Goal: Information Seeking & Learning: Learn about a topic

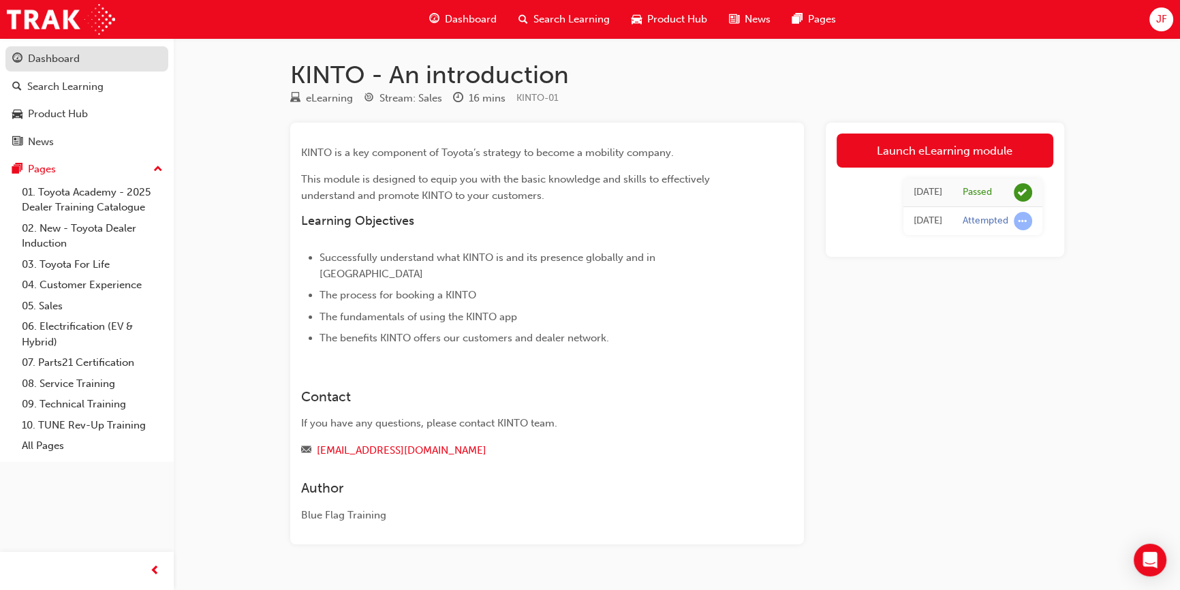
click at [61, 55] on div "Dashboard" at bounding box center [54, 59] width 52 height 16
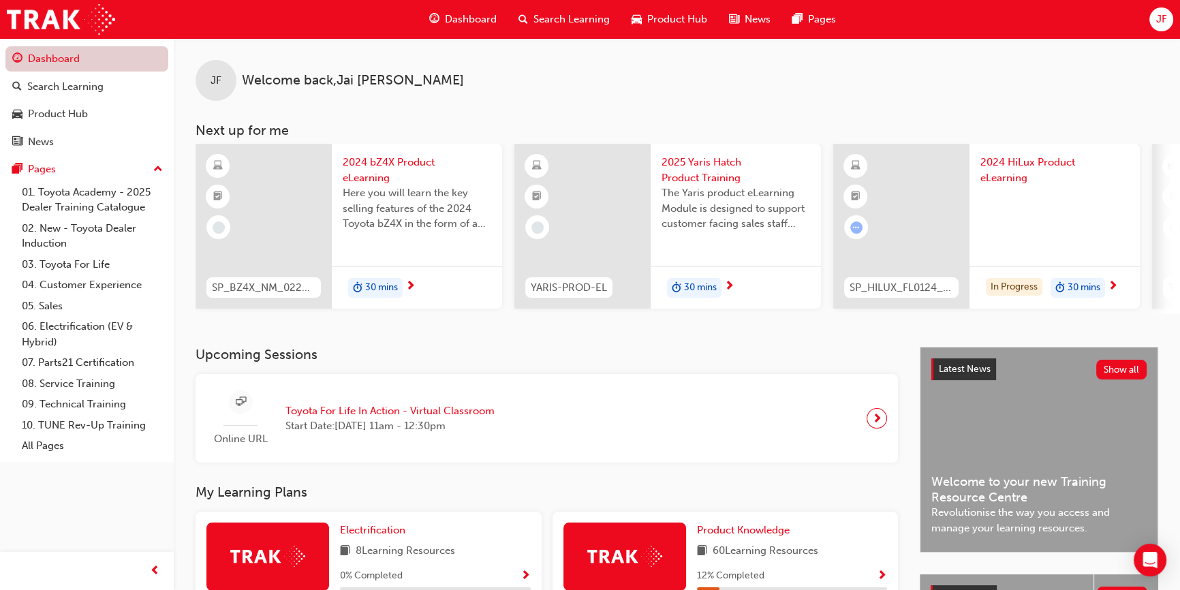
click at [65, 56] on link "Dashboard" at bounding box center [86, 58] width 163 height 25
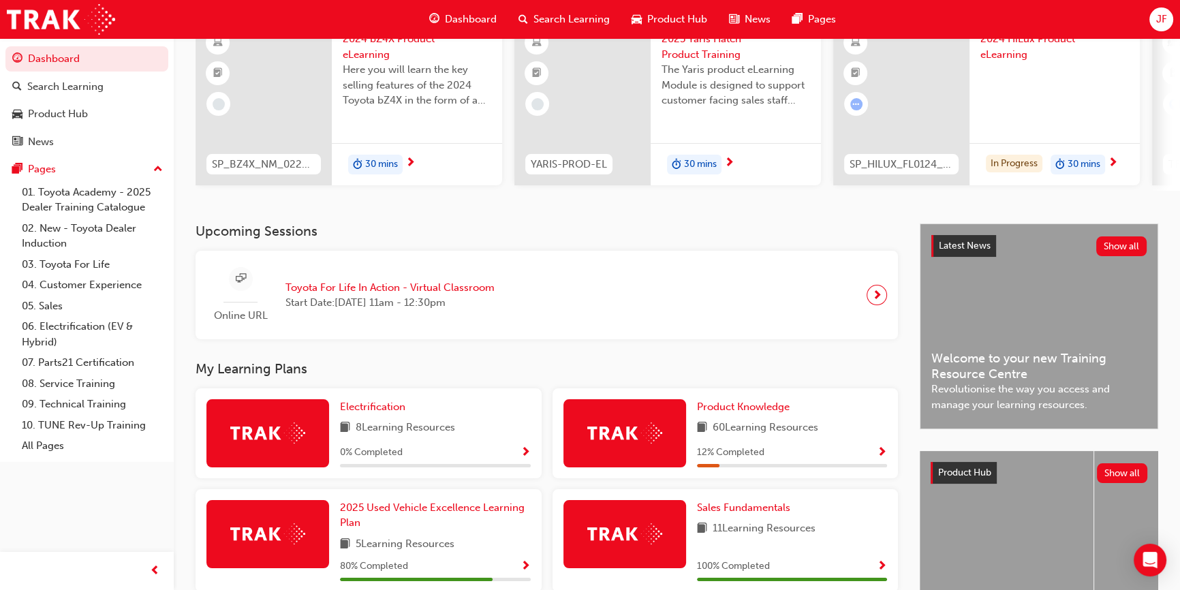
scroll to position [185, 0]
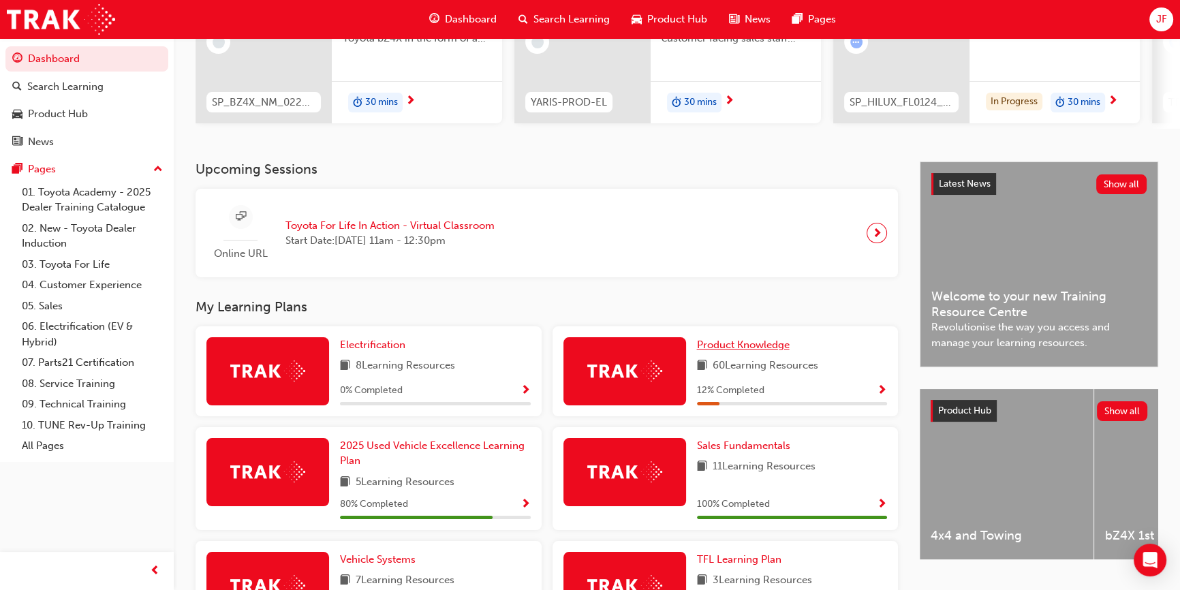
click at [725, 343] on span "Product Knowledge" at bounding box center [743, 345] width 93 height 12
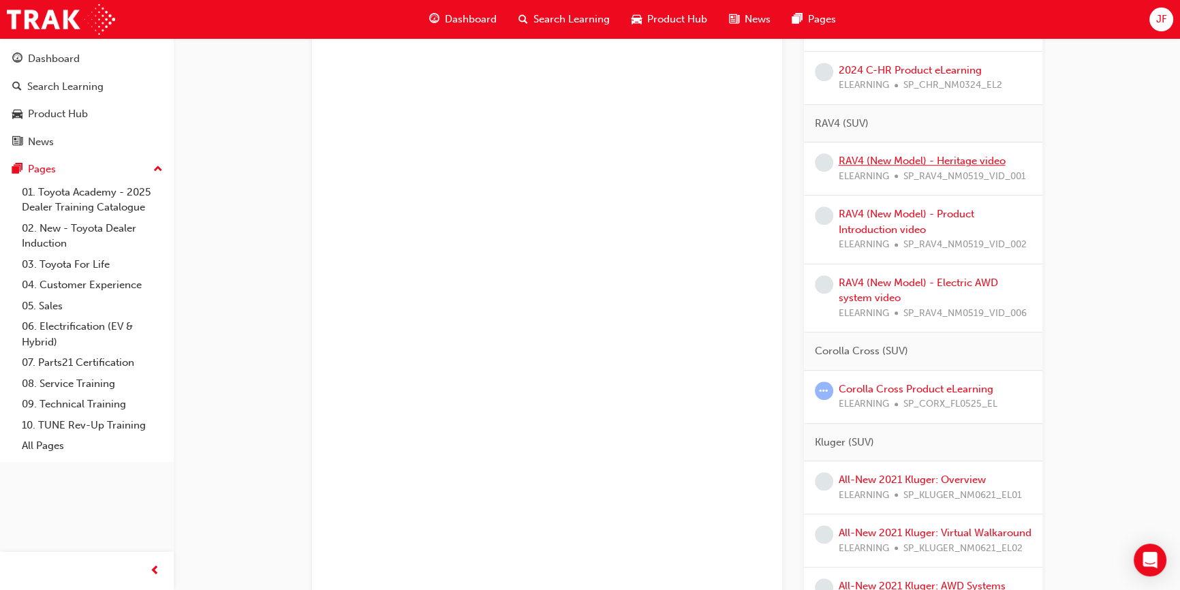
scroll to position [1239, 0]
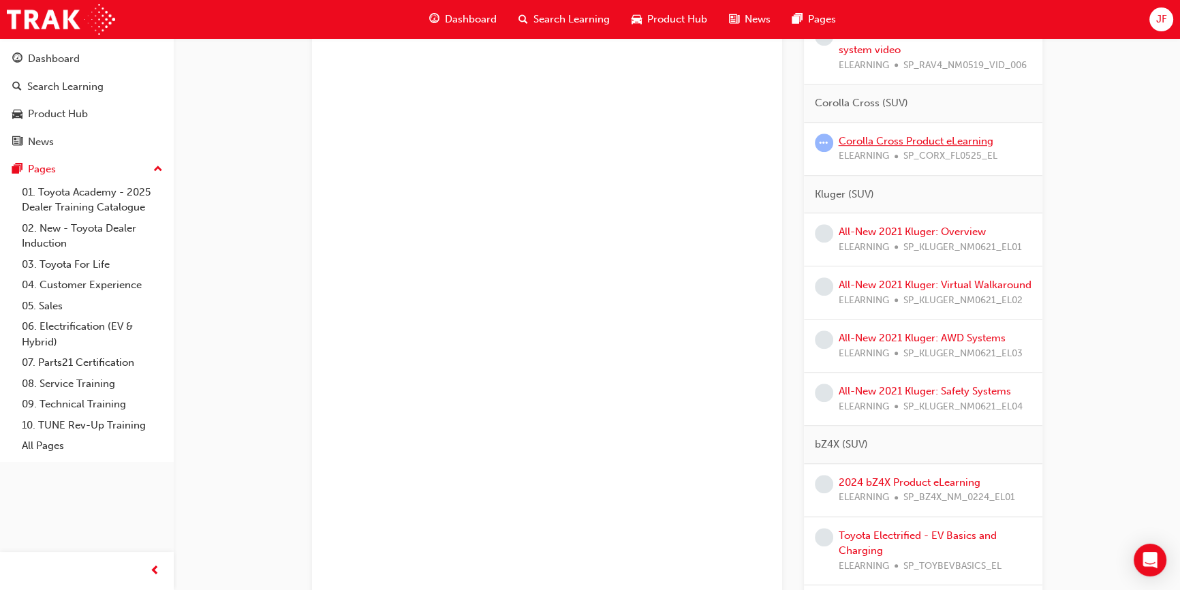
click at [907, 140] on link "Corolla Cross Product eLearning" at bounding box center [916, 141] width 155 height 12
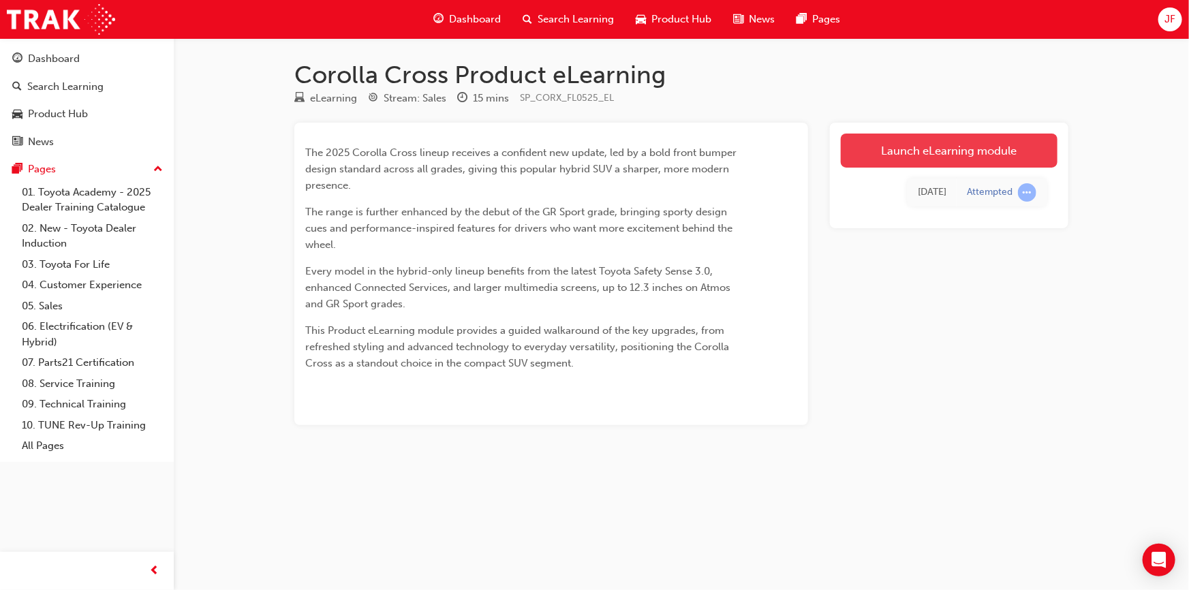
click at [916, 148] on link "Launch eLearning module" at bounding box center [949, 151] width 217 height 34
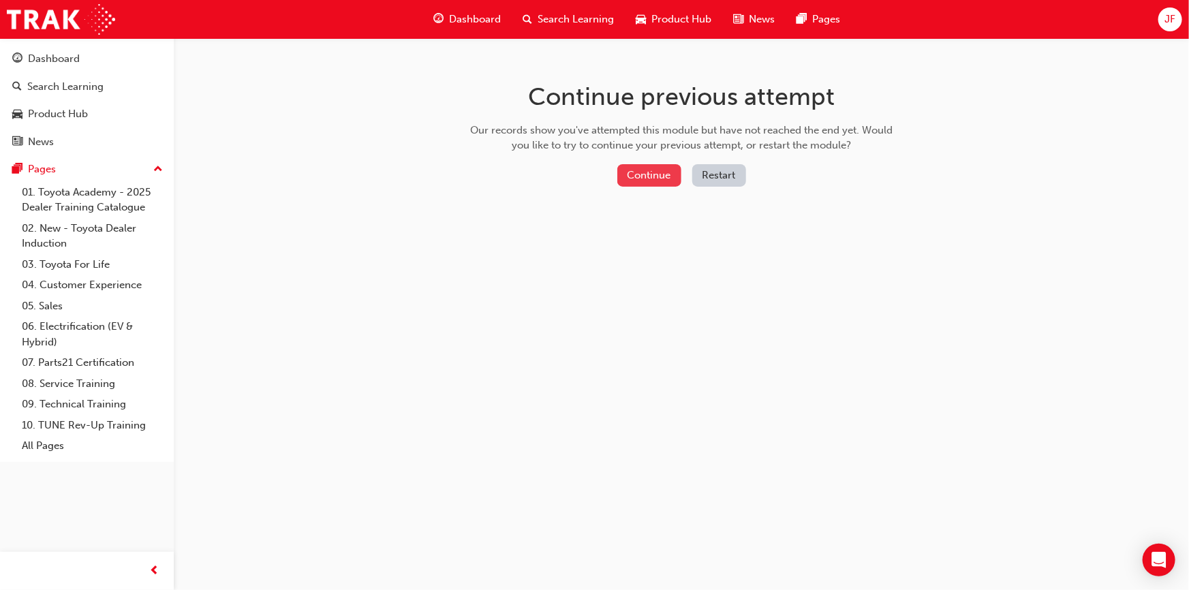
click at [653, 179] on button "Continue" at bounding box center [649, 175] width 64 height 22
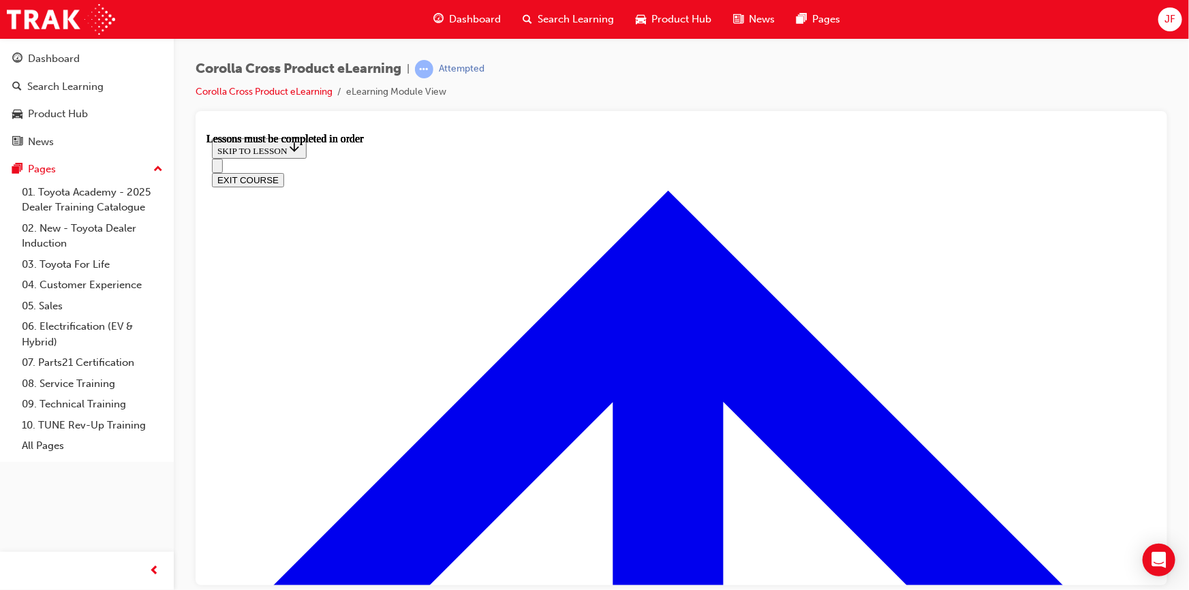
scroll to position [1163, 0]
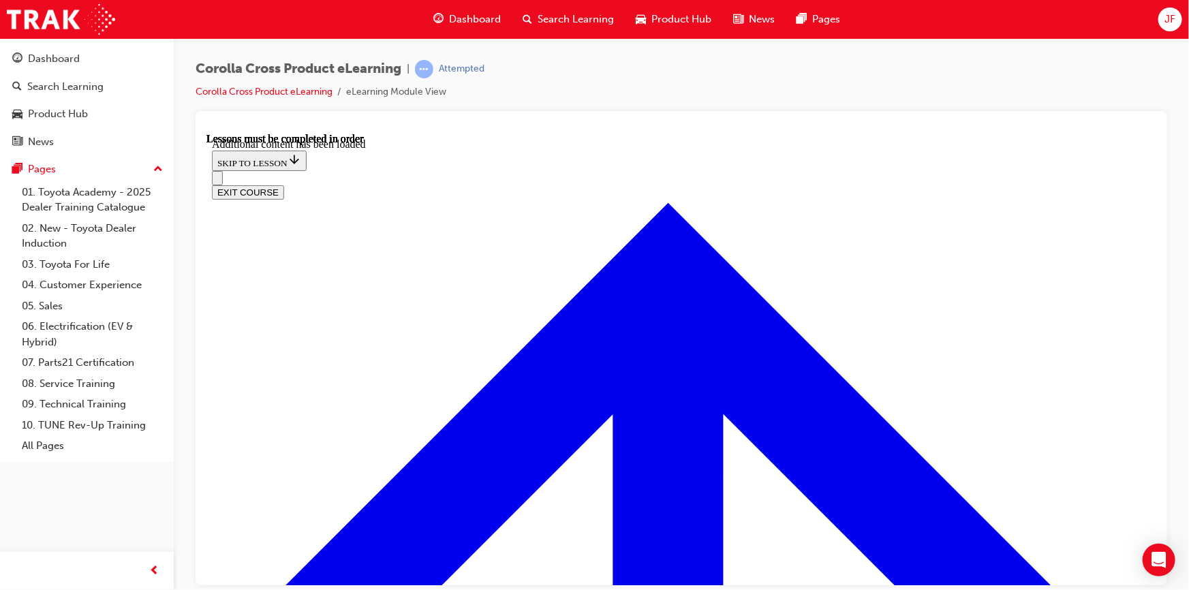
scroll to position [2038, 0]
radio input "true"
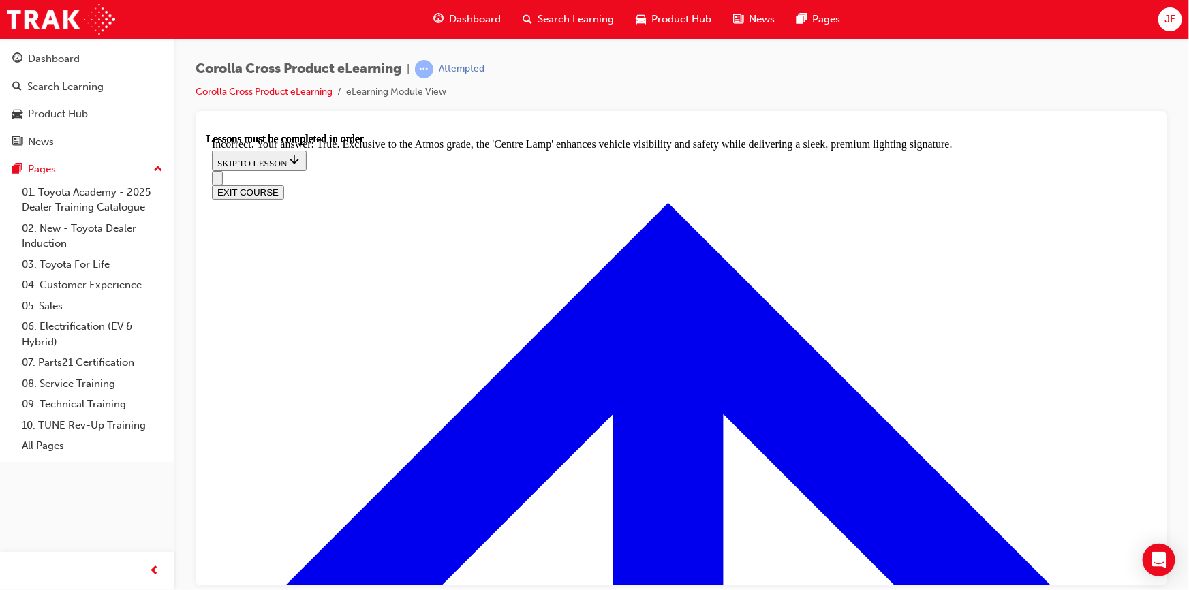
scroll to position [2231, 0]
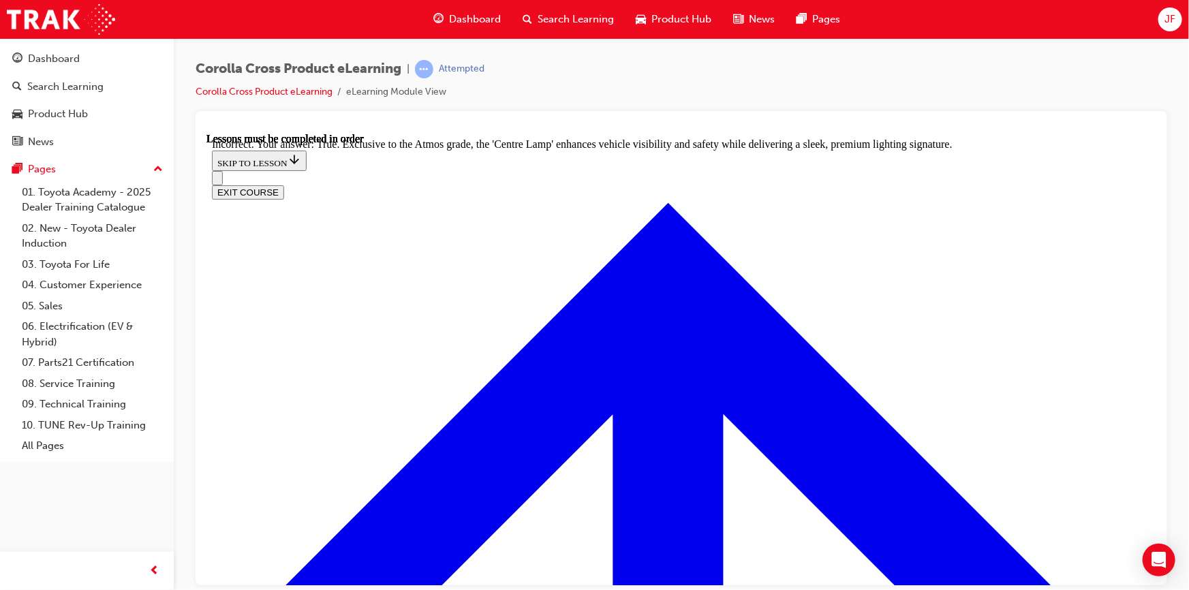
radio input "true"
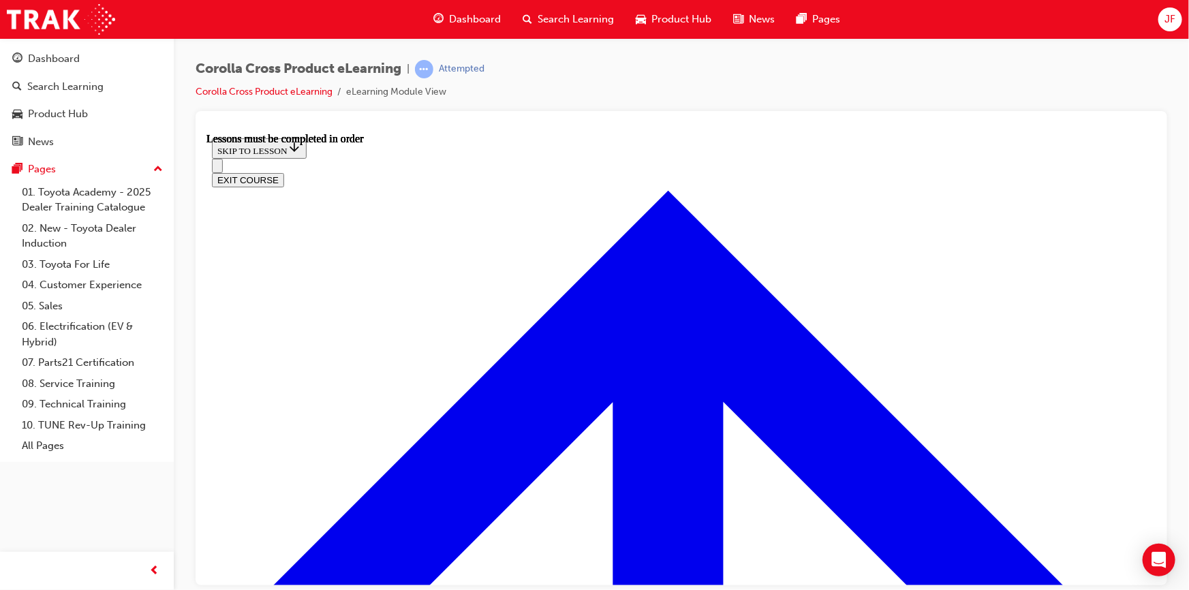
scroll to position [1225, 0]
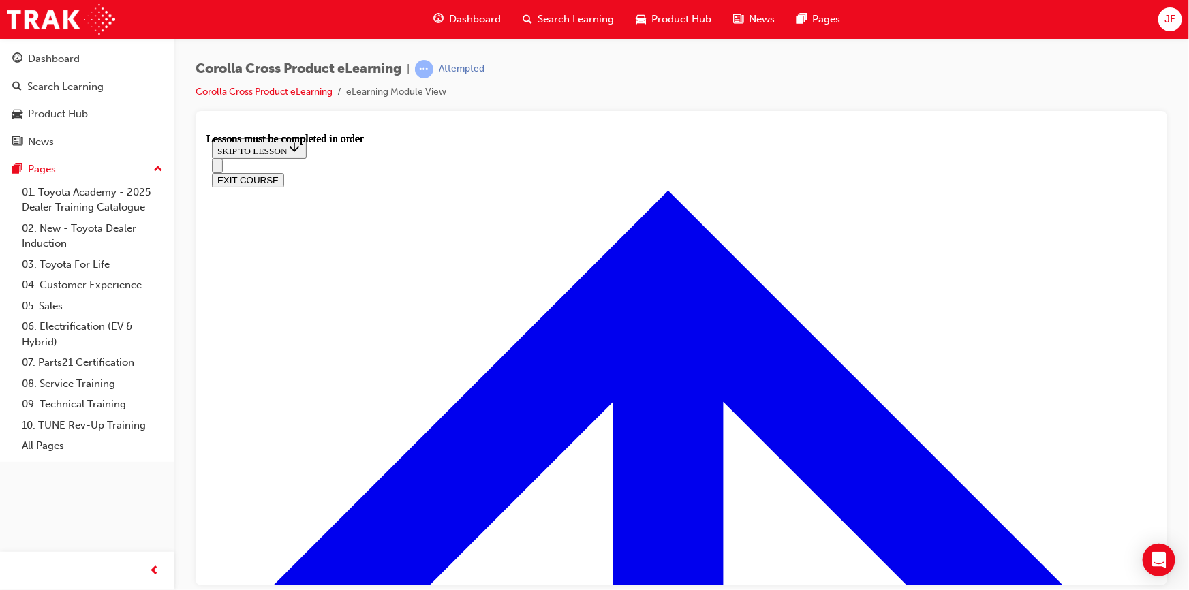
scroll to position [1225, 0]
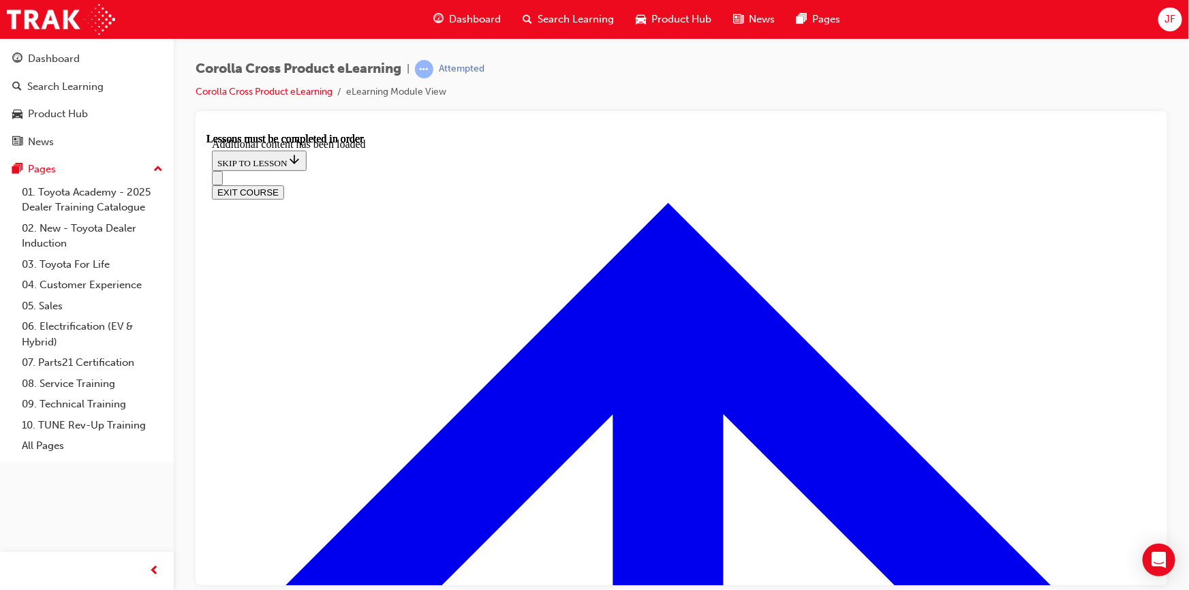
scroll to position [1665, 0]
radio input "true"
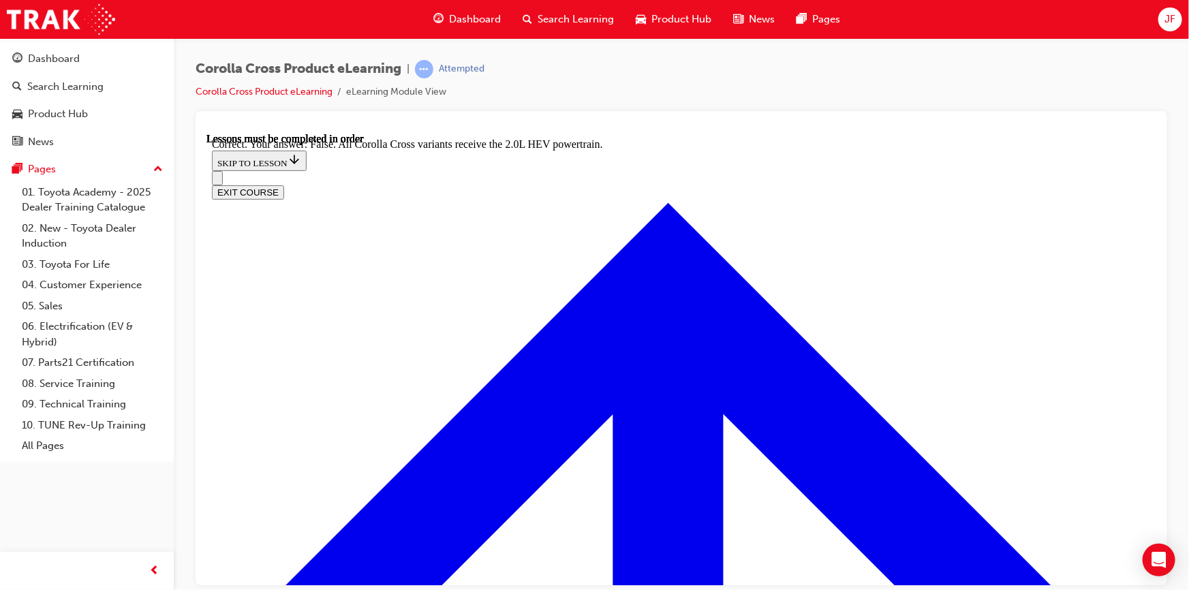
scroll to position [1914, 0]
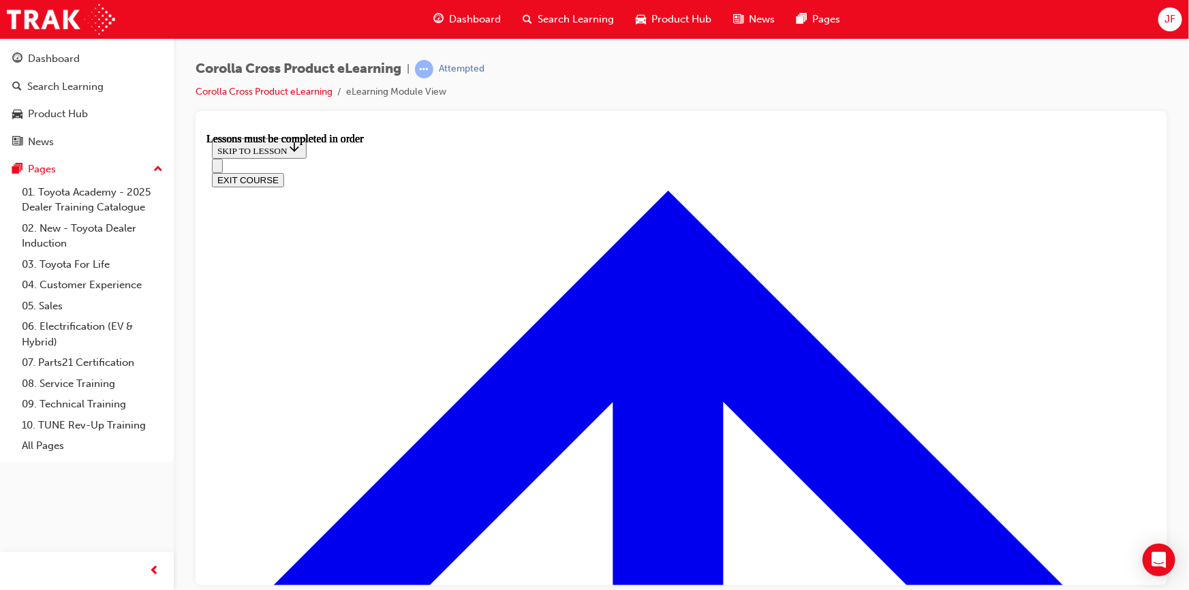
scroll to position [1039, 0]
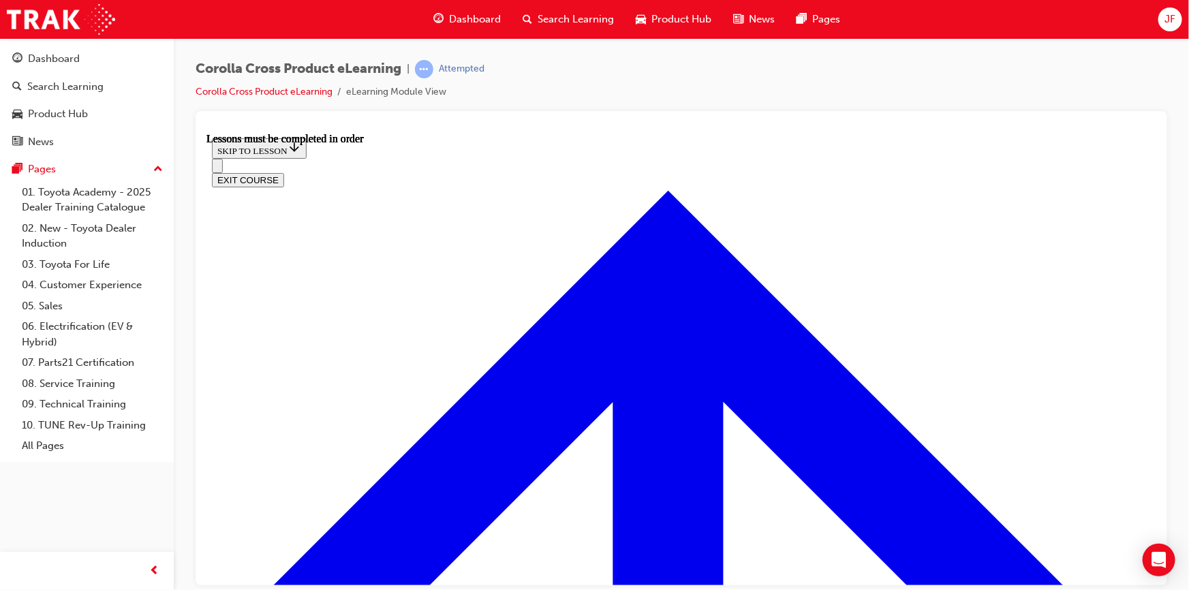
scroll to position [189, 0]
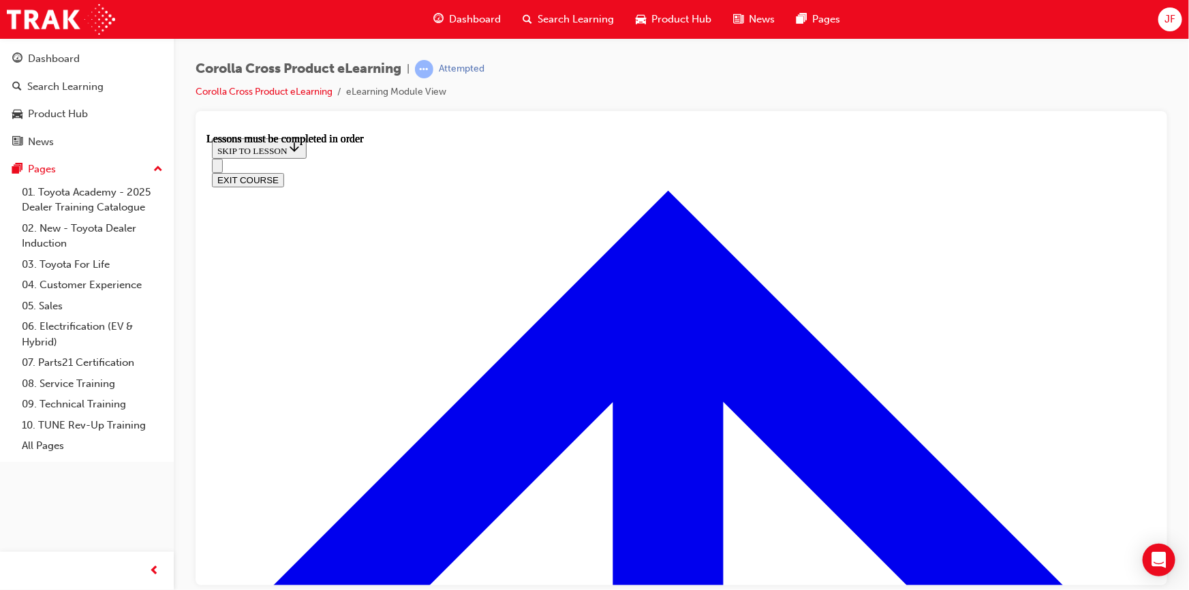
scroll to position [1163, 0]
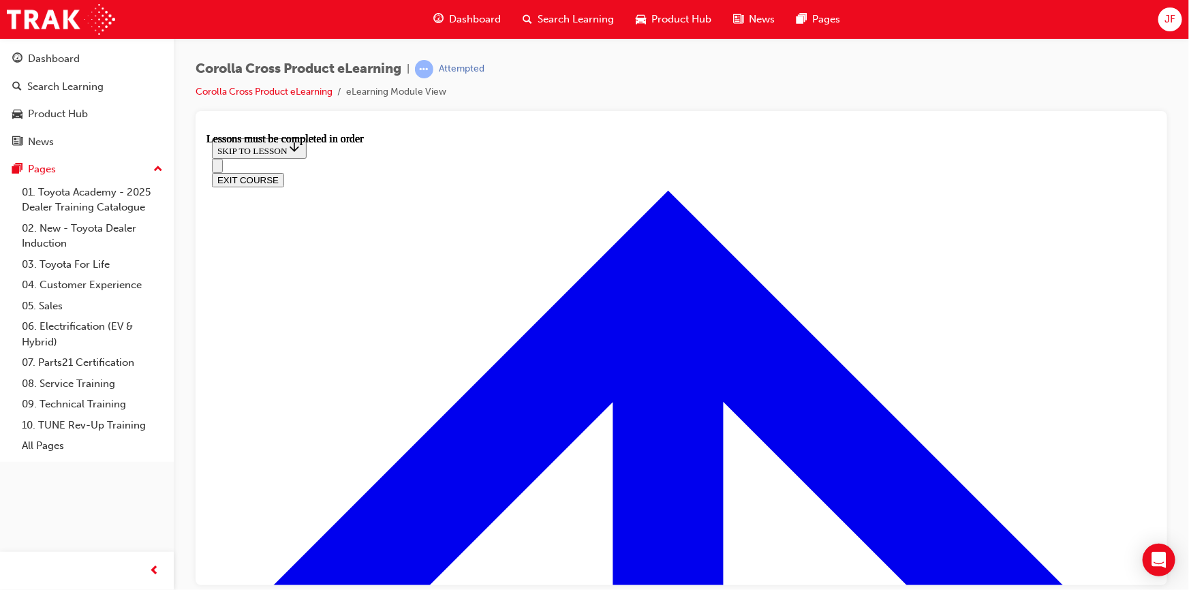
click at [1171, 333] on div "Corolla Cross Product eLearning | Attempted Corolla Cross Product eLearning eLe…" at bounding box center [681, 297] width 1015 height 518
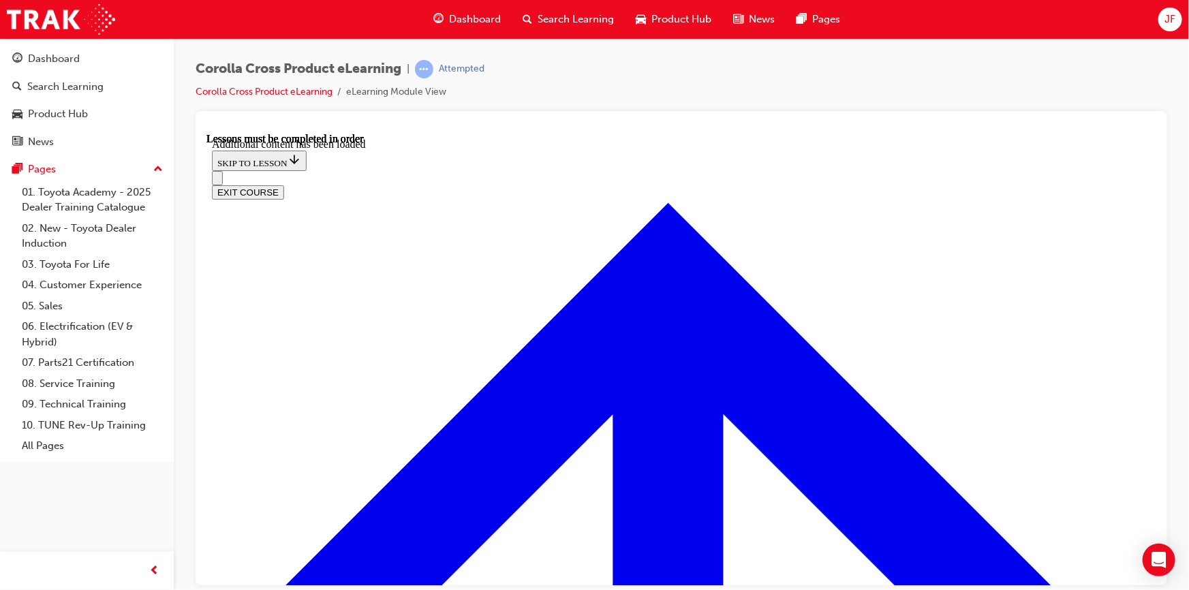
scroll to position [1643, 0]
radio input "true"
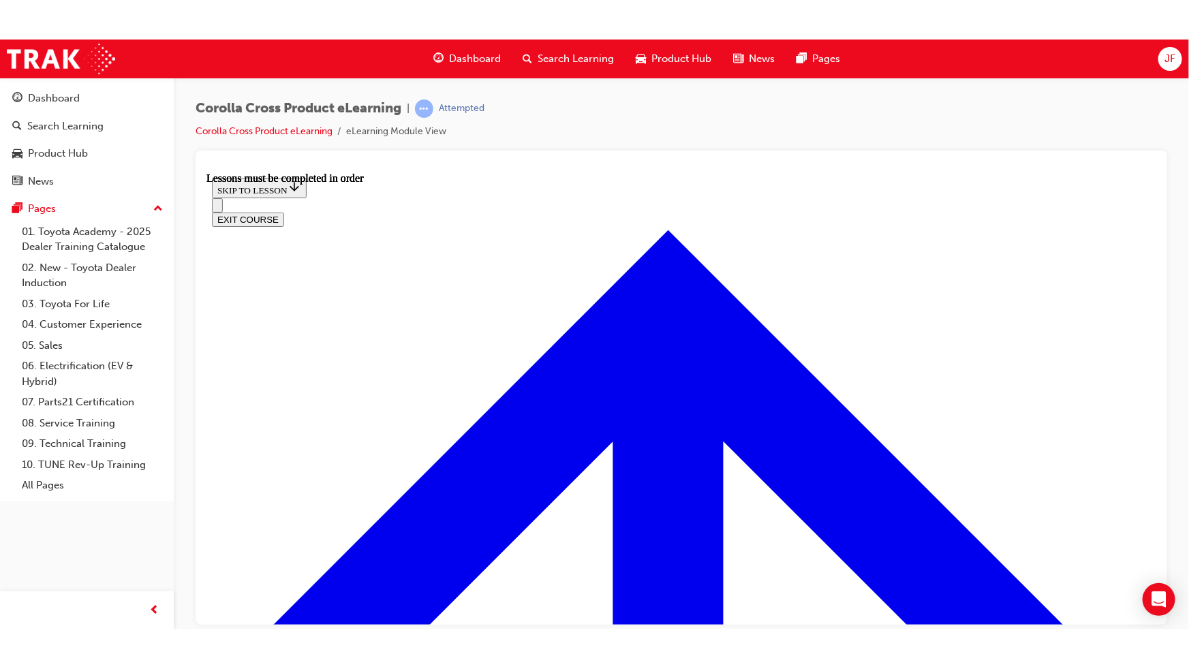
scroll to position [1287, 0]
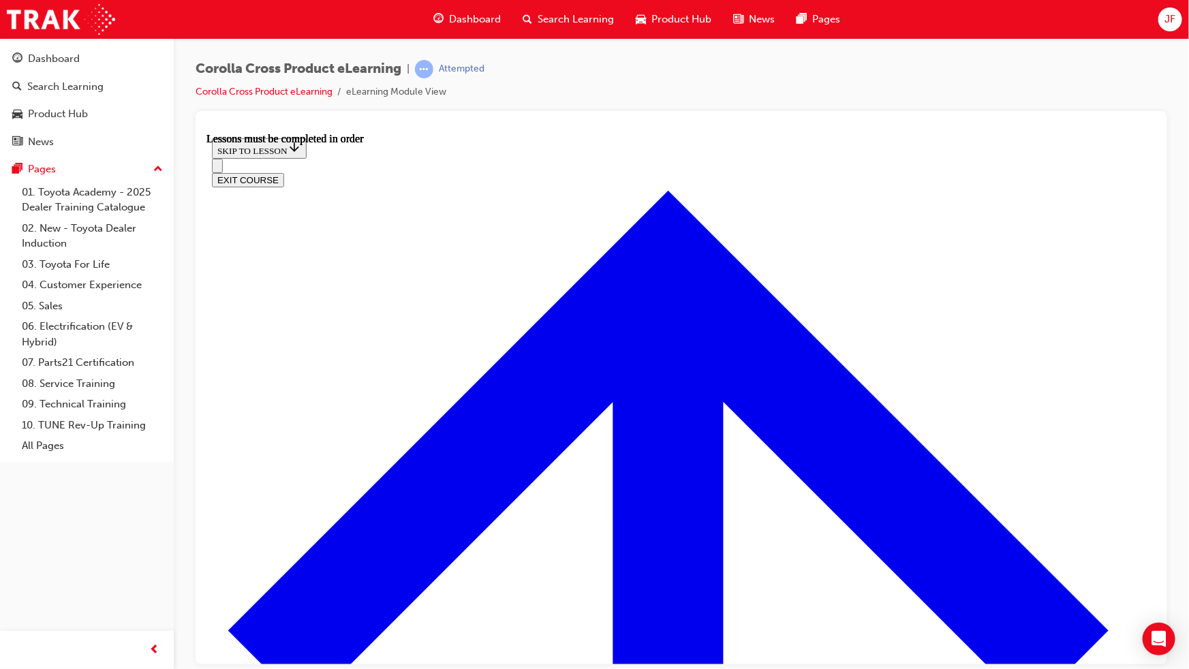
scroll to position [1163, 0]
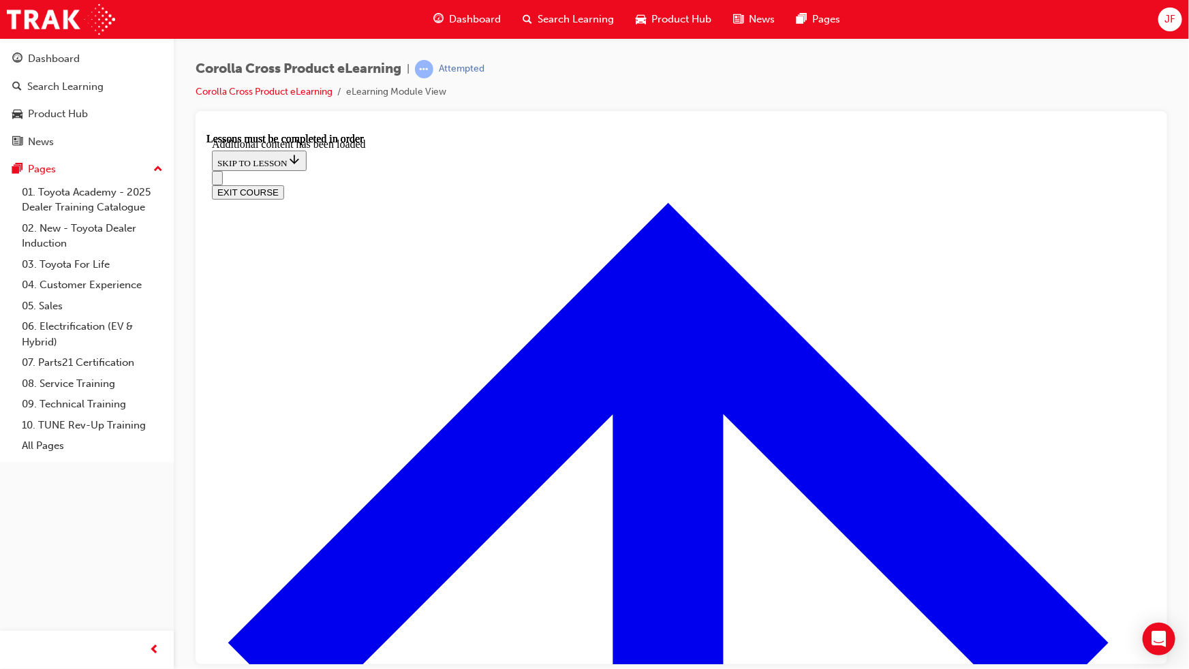
scroll to position [2012, 0]
radio input "true"
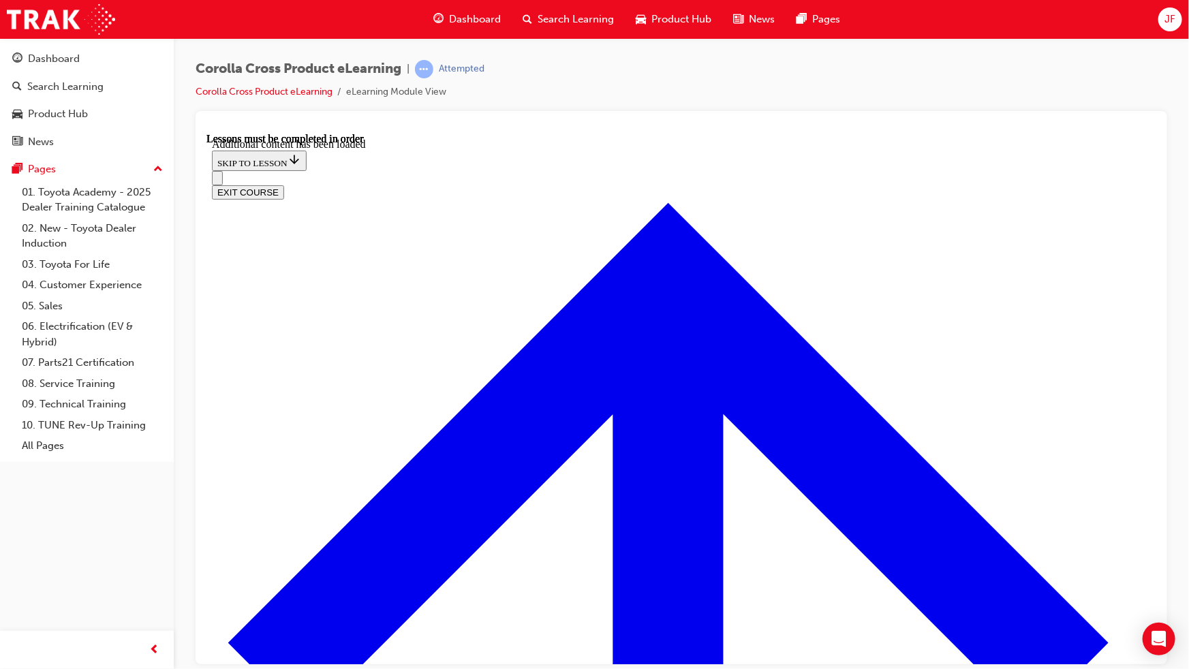
radio input "true"
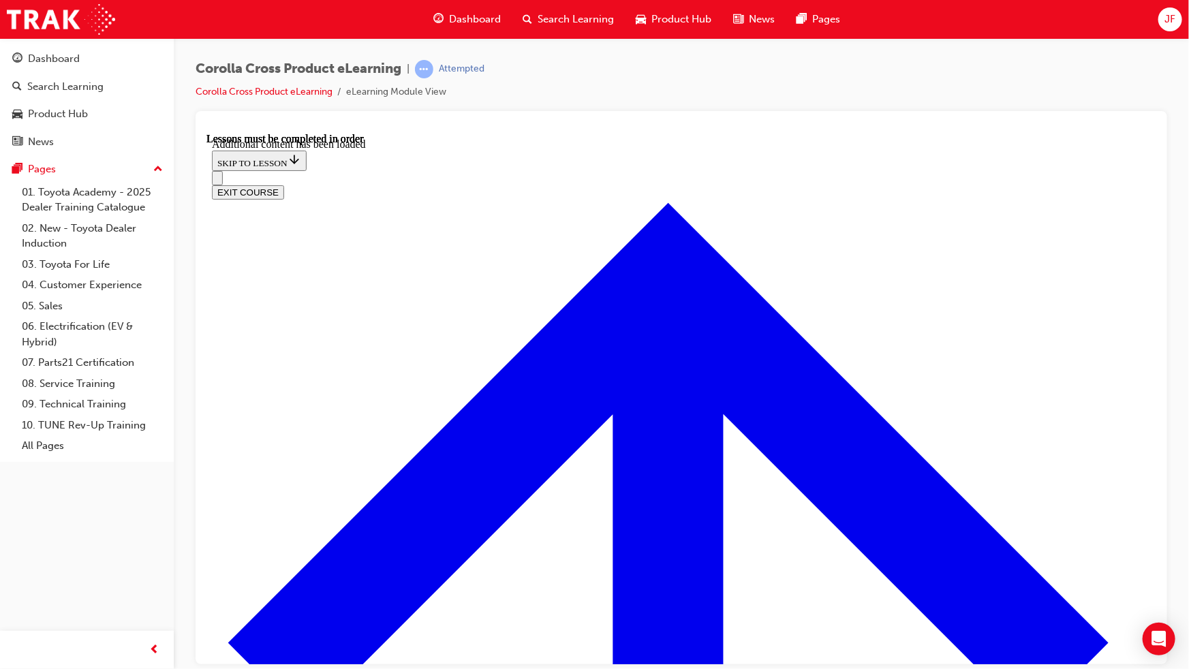
radio input "true"
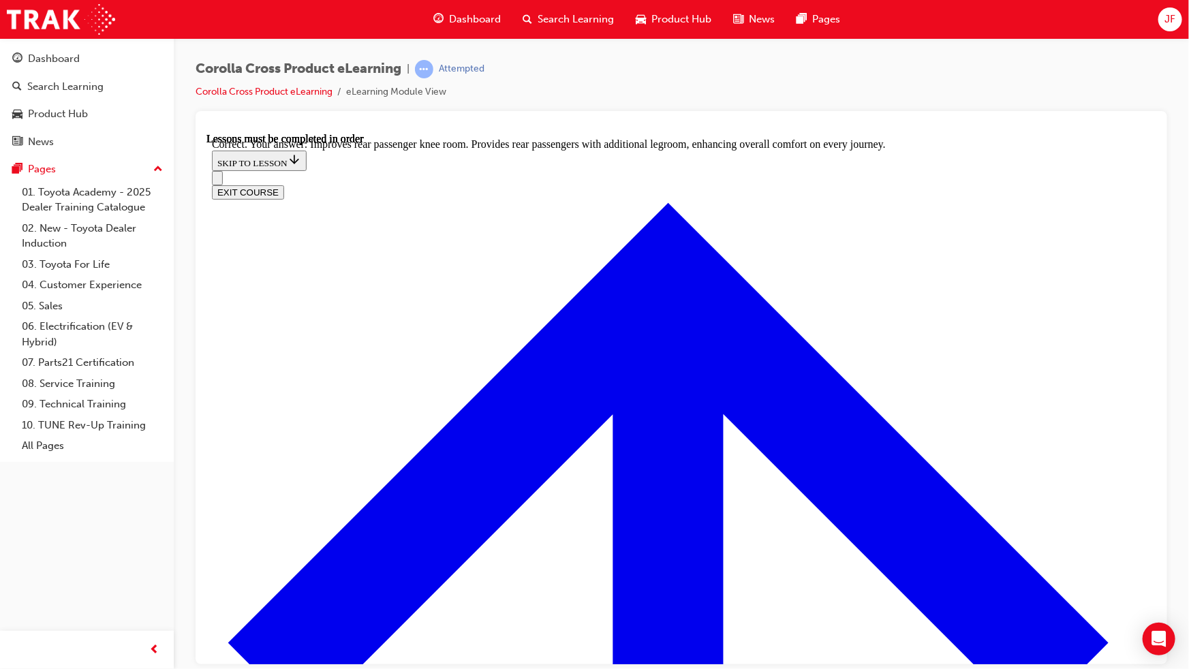
scroll to position [2408, 0]
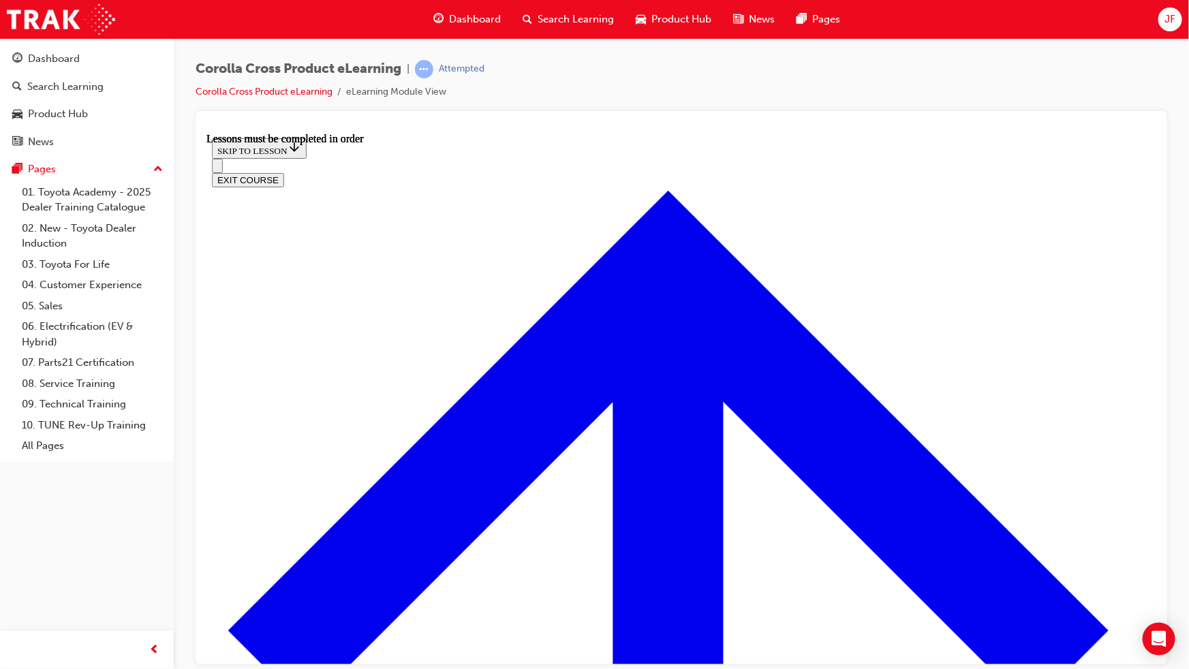
scroll to position [1101, 0]
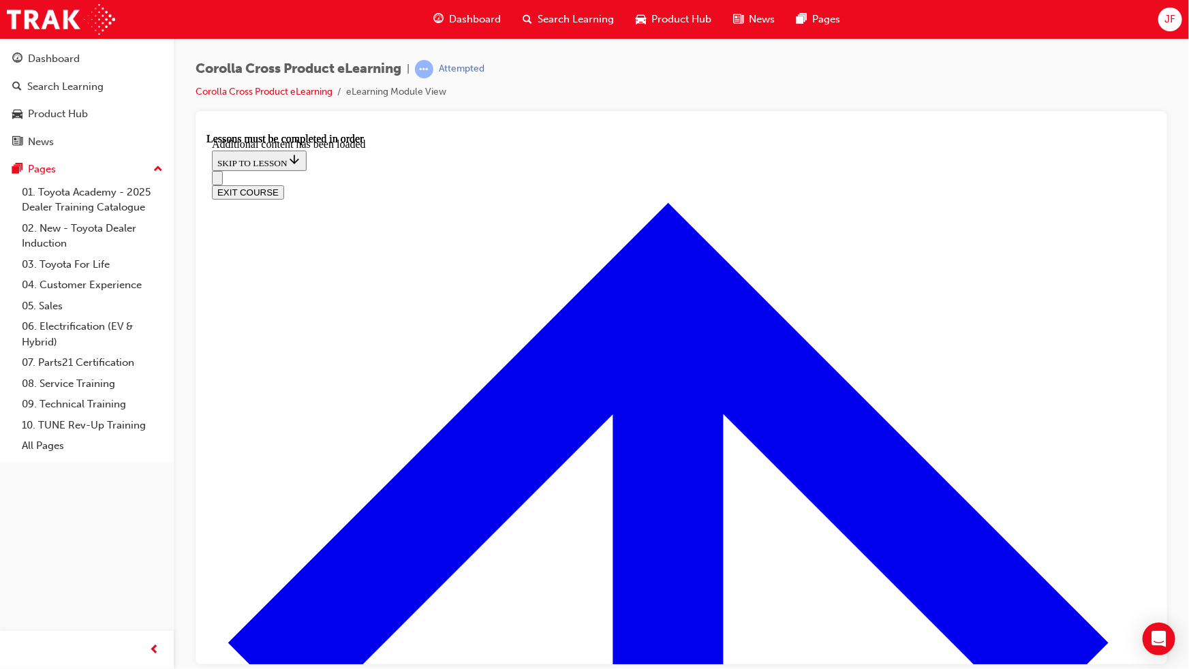
scroll to position [1892, 0]
radio input "true"
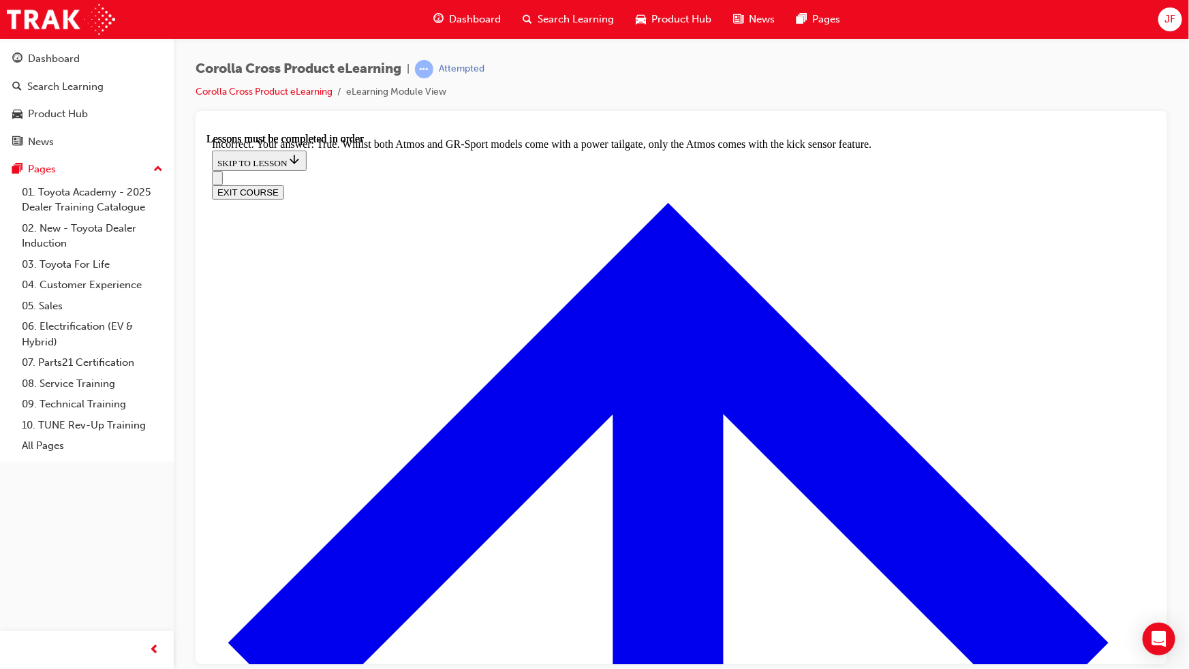
scroll to position [2066, 0]
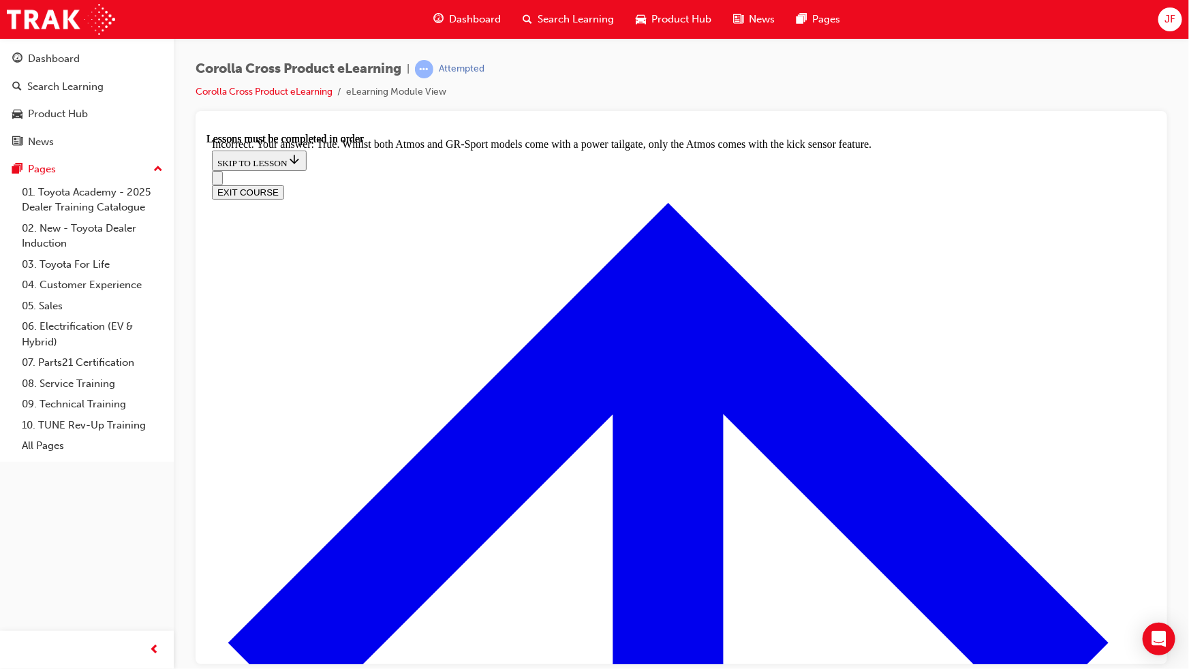
radio input "true"
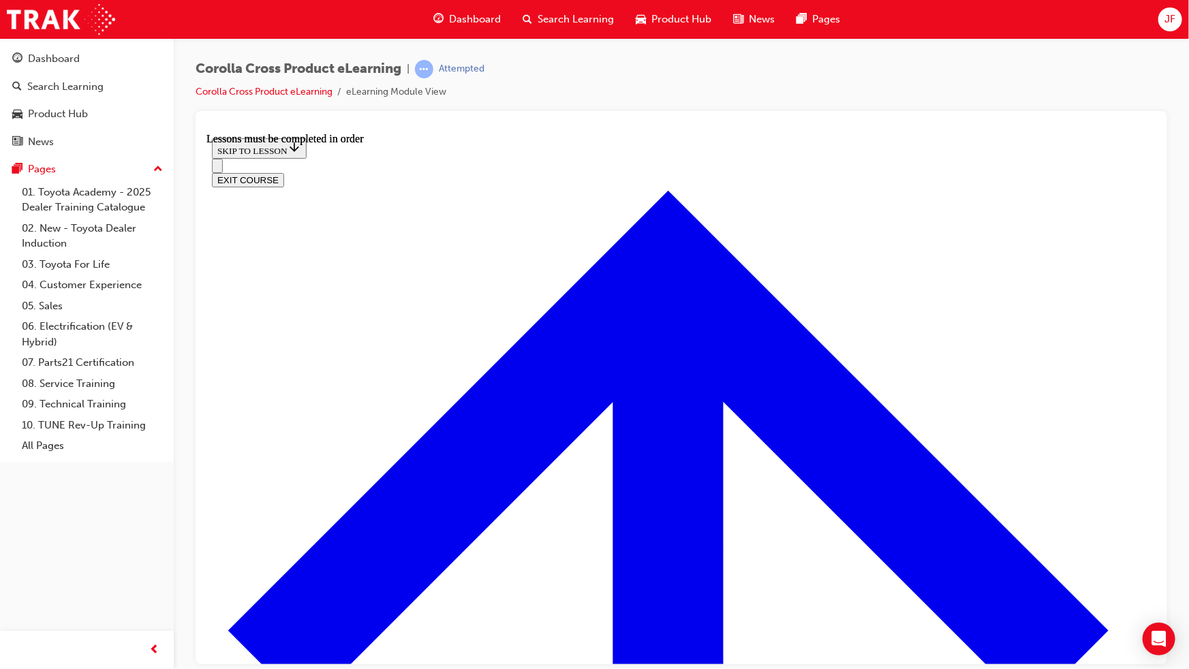
scroll to position [1349, 0]
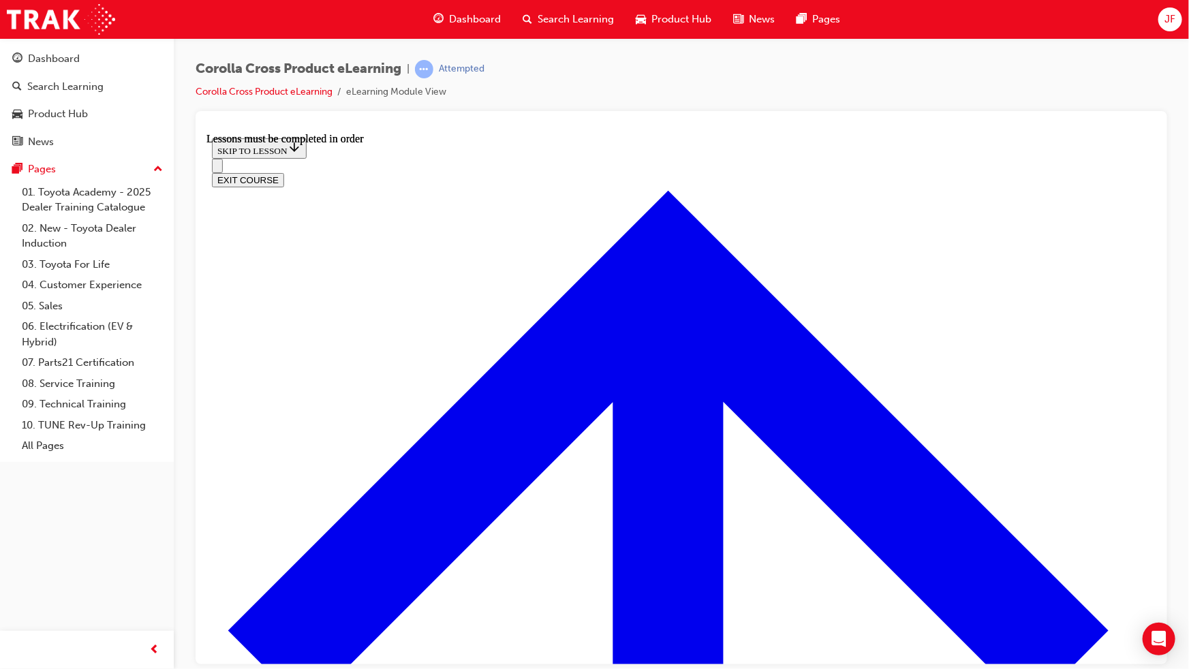
scroll to position [1596, 0]
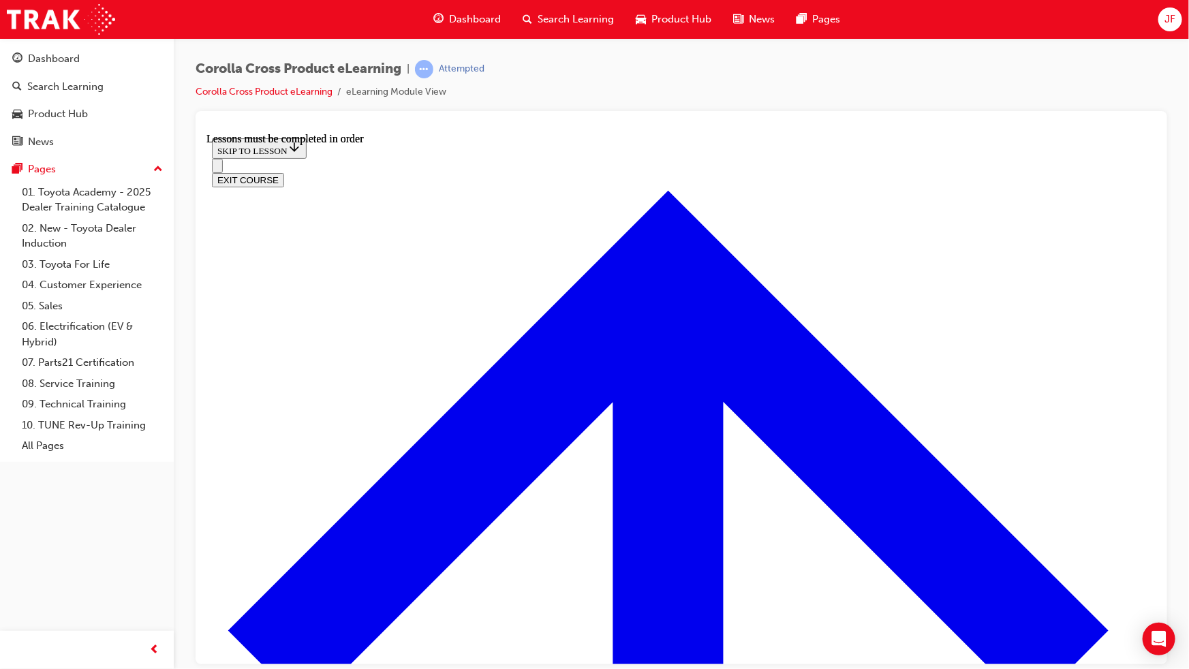
scroll to position [1287, 0]
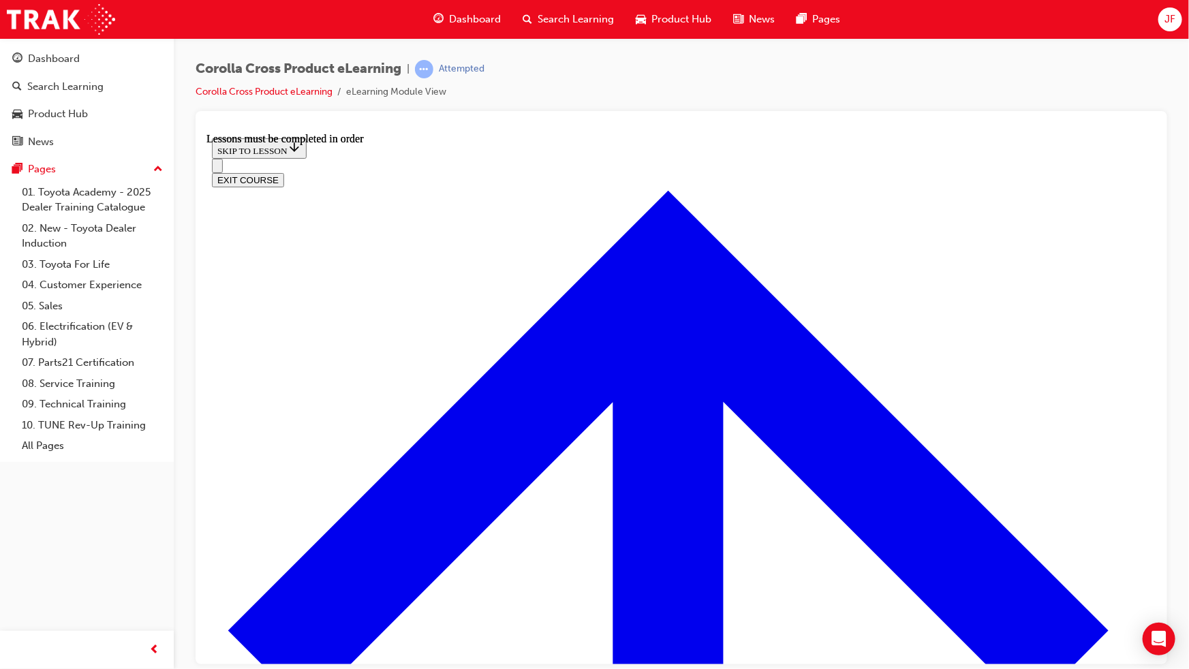
scroll to position [2277, 0]
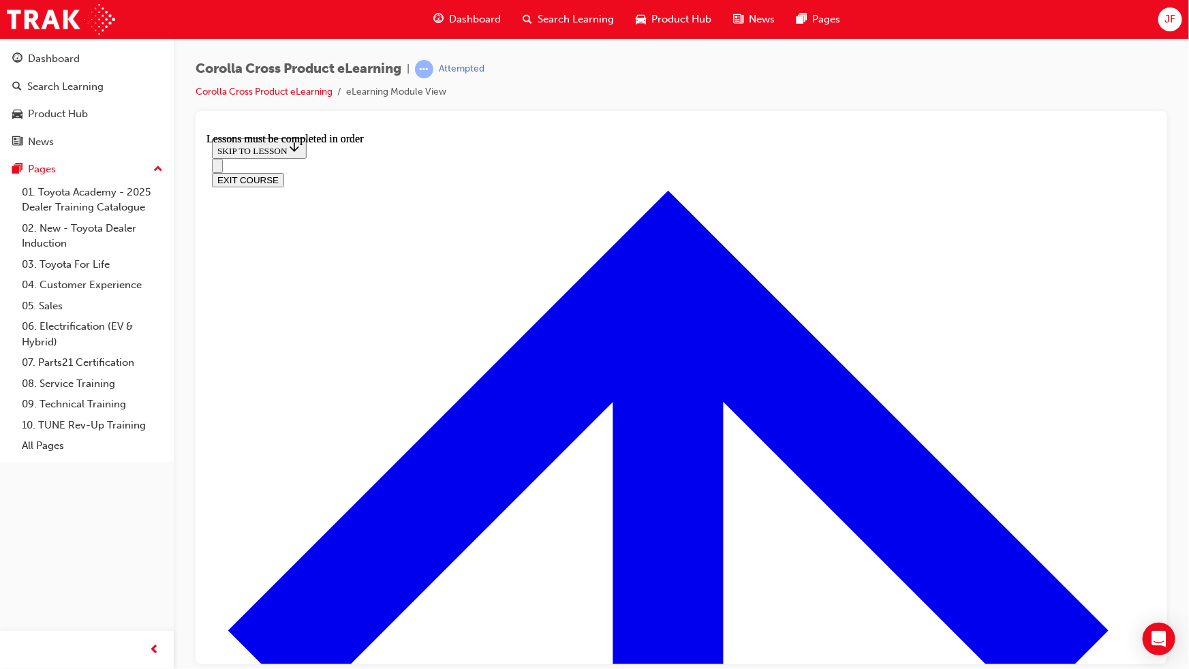
scroll to position [0, 0]
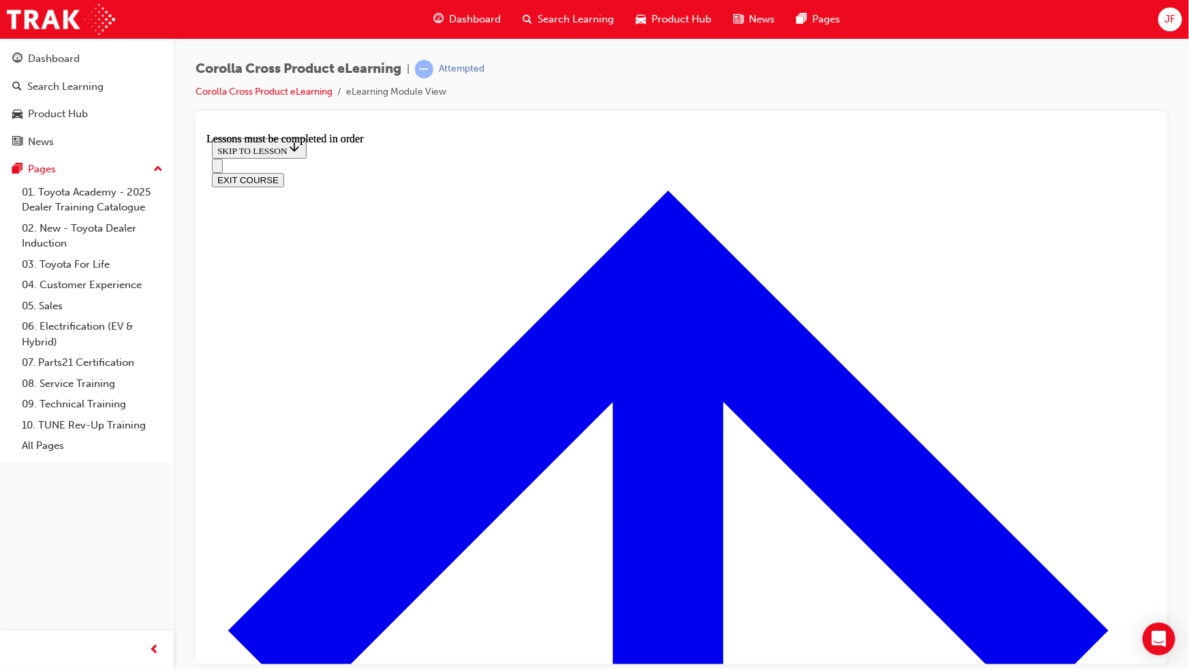
scroll to position [2474, 0]
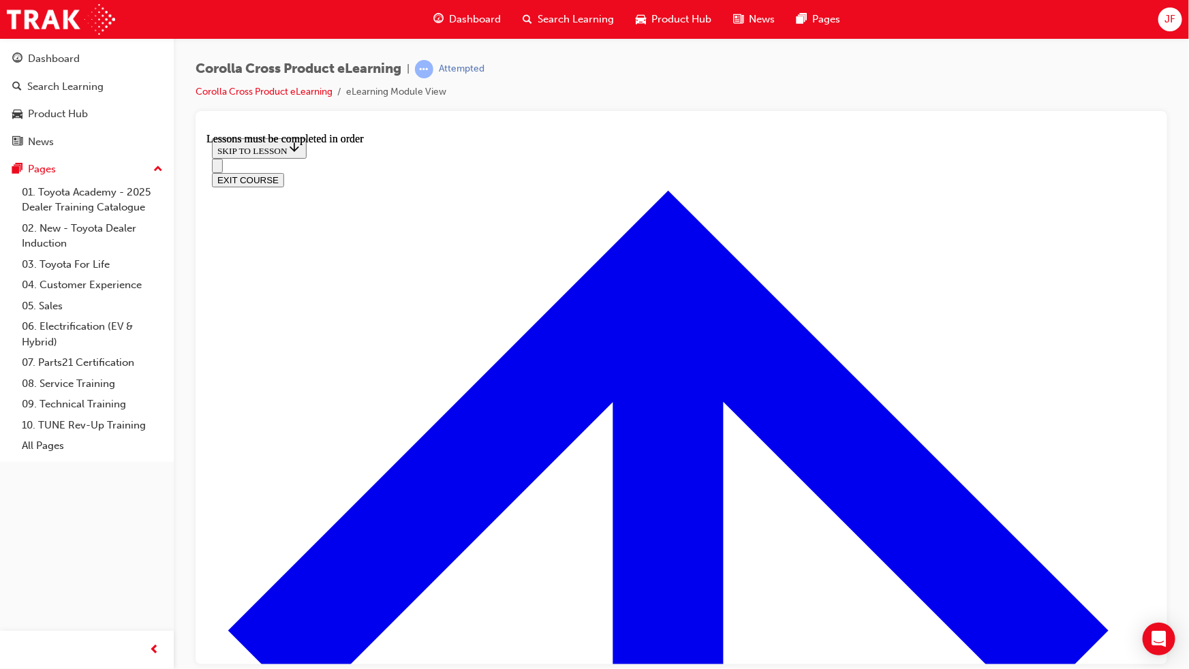
scroll to position [0, 0]
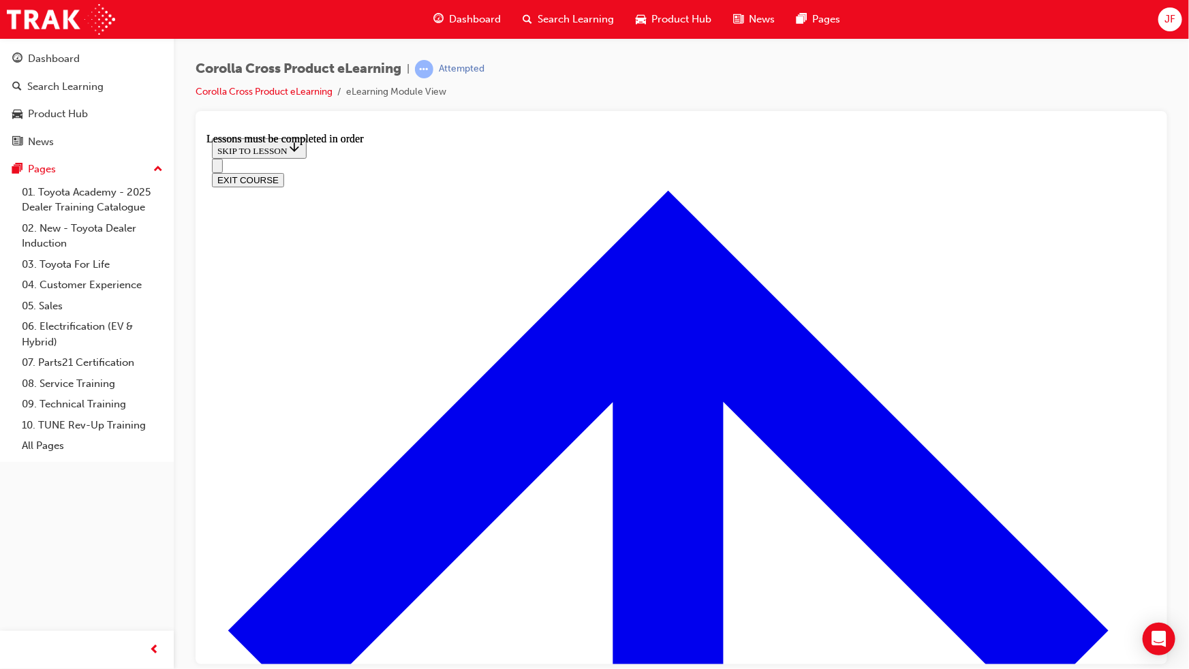
scroll to position [61, 0]
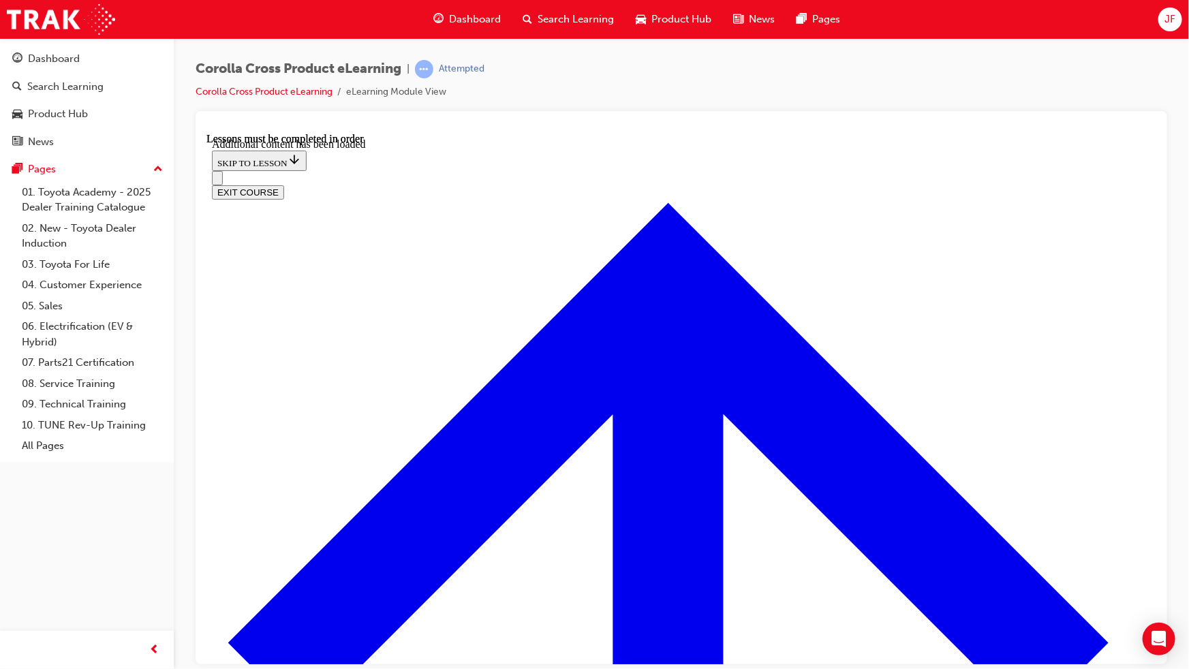
scroll to position [3168, 0]
checkbox input "true"
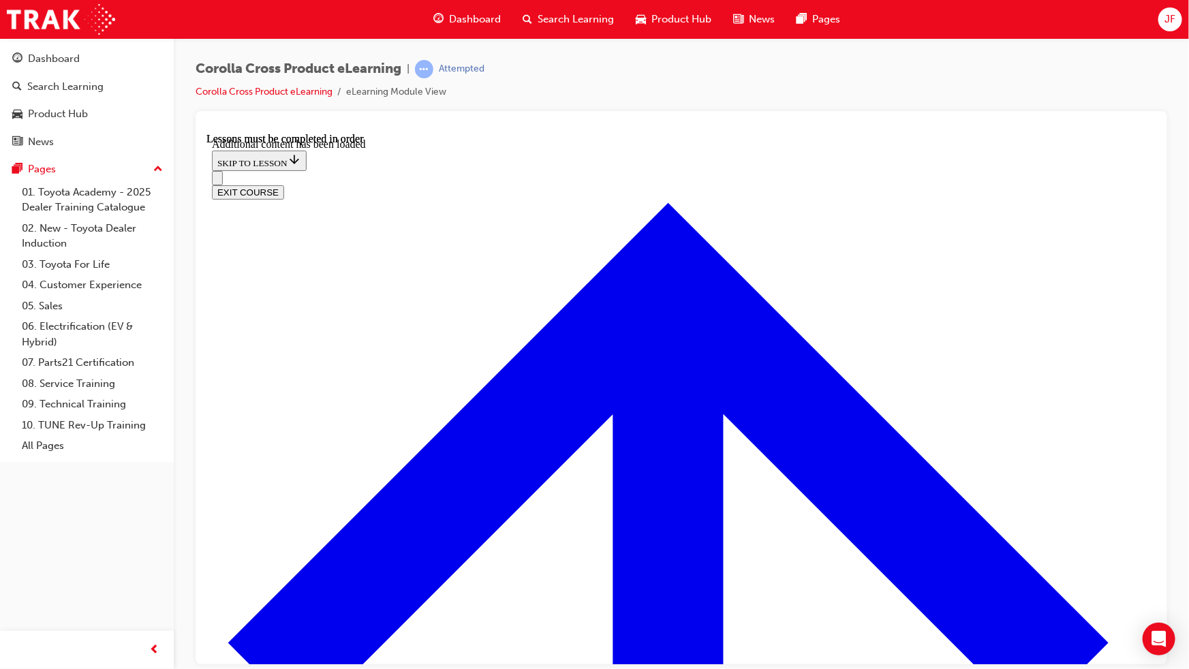
checkbox input "true"
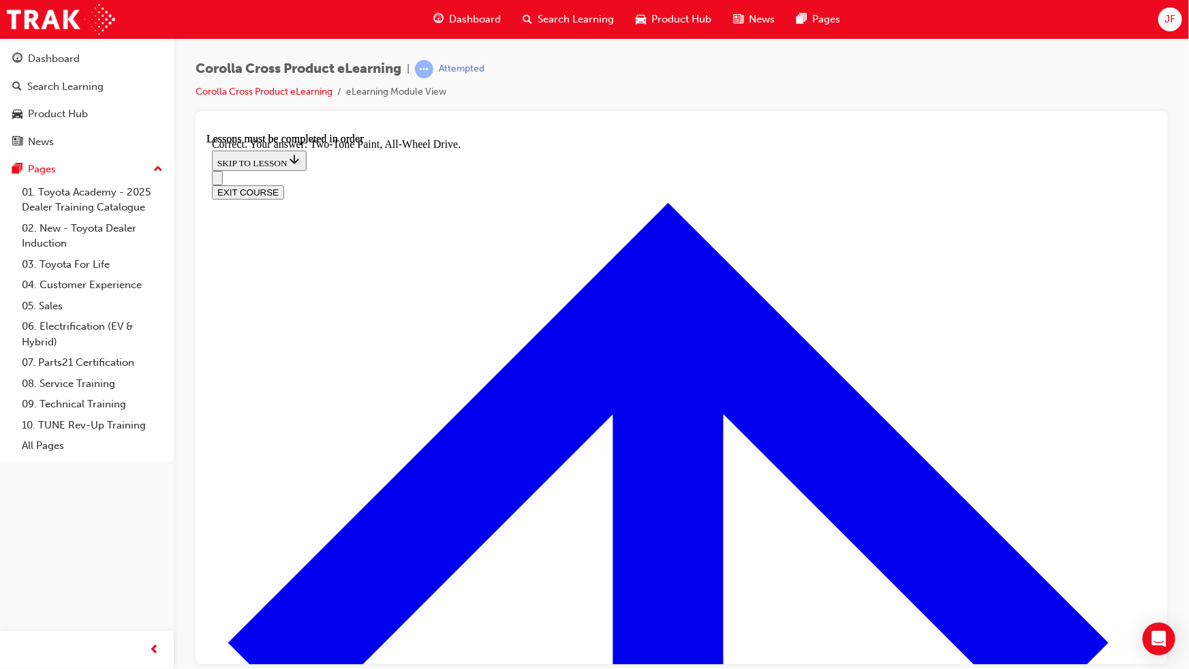
radio input "true"
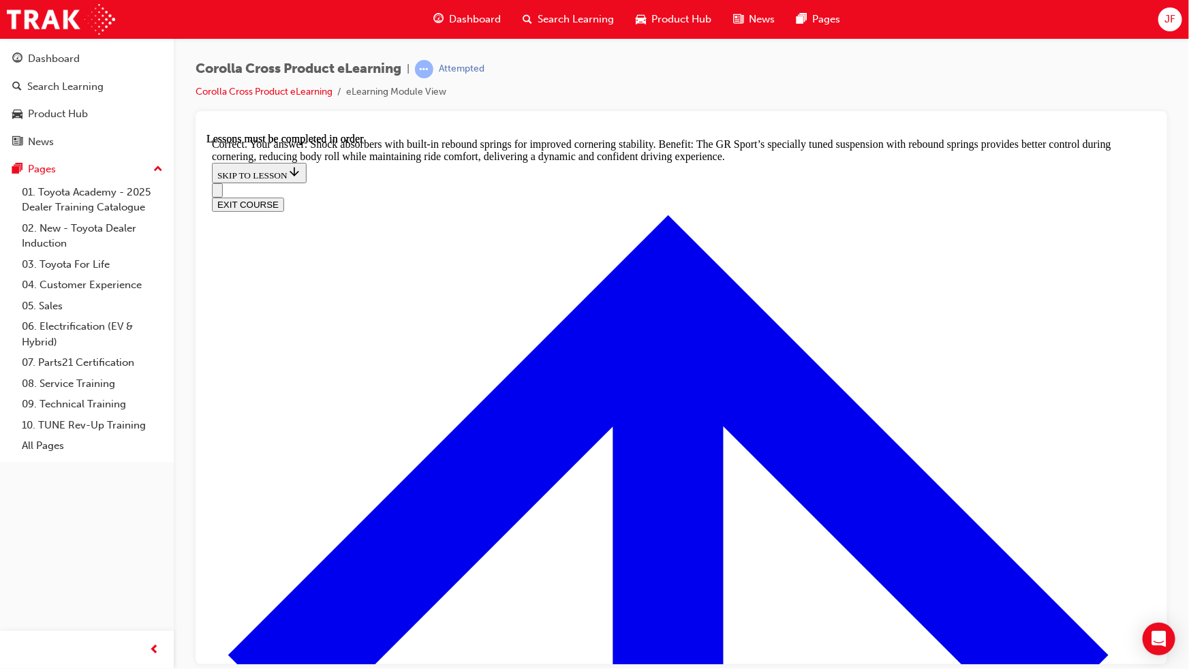
scroll to position [4158, 0]
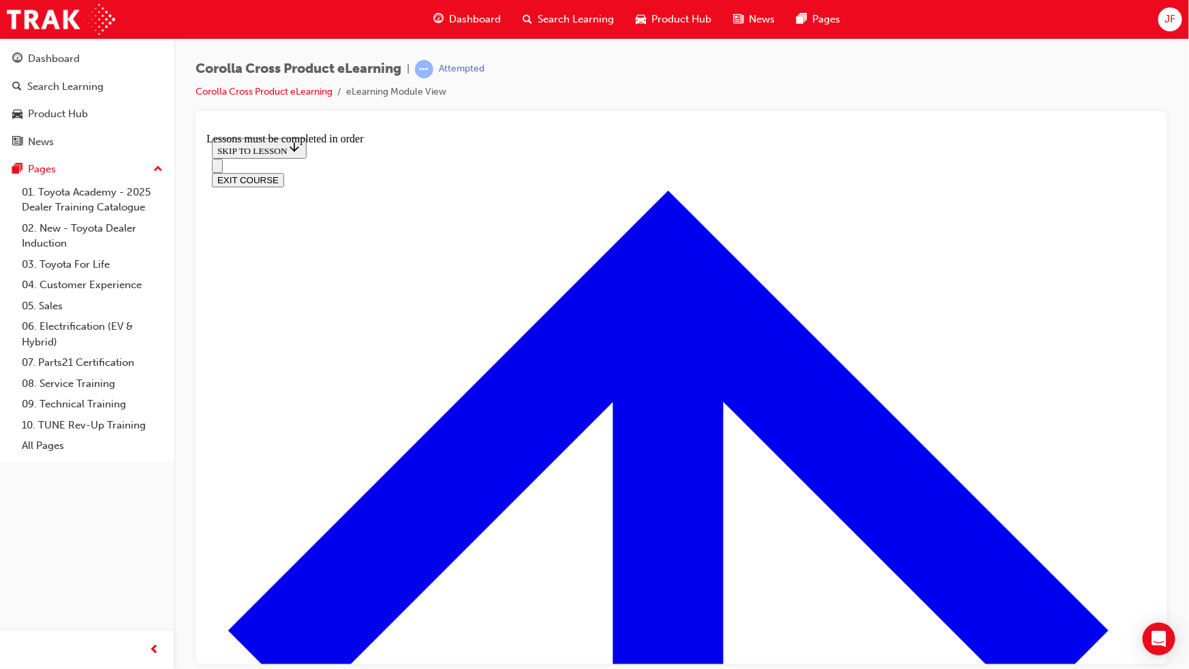
scroll to position [667, 0]
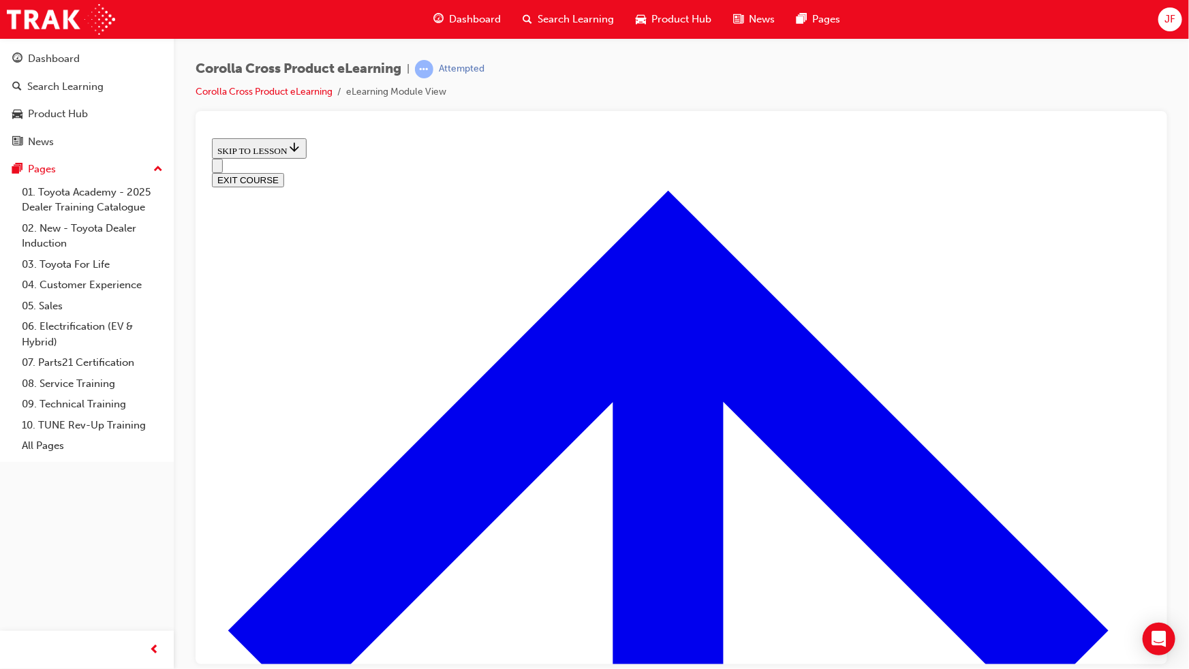
scroll to position [514, 0]
click at [283, 172] on button "EXIT COURSE" at bounding box center [247, 179] width 72 height 14
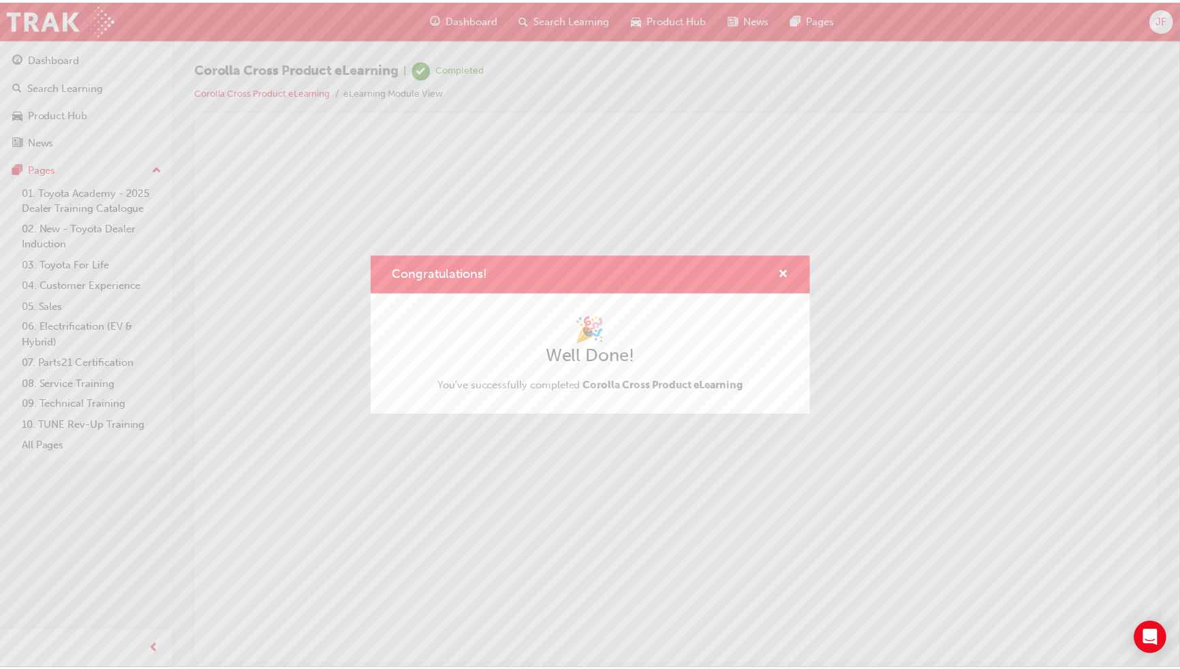
scroll to position [0, 0]
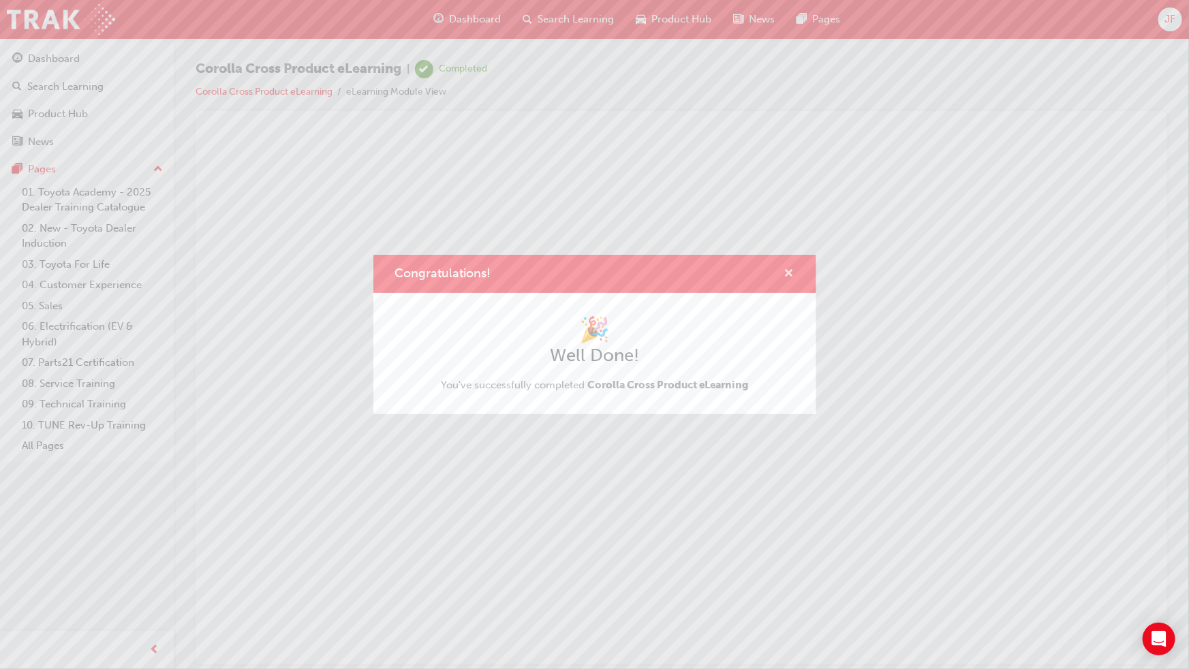
click at [786, 279] on button "Congratulations!" at bounding box center [789, 274] width 10 height 17
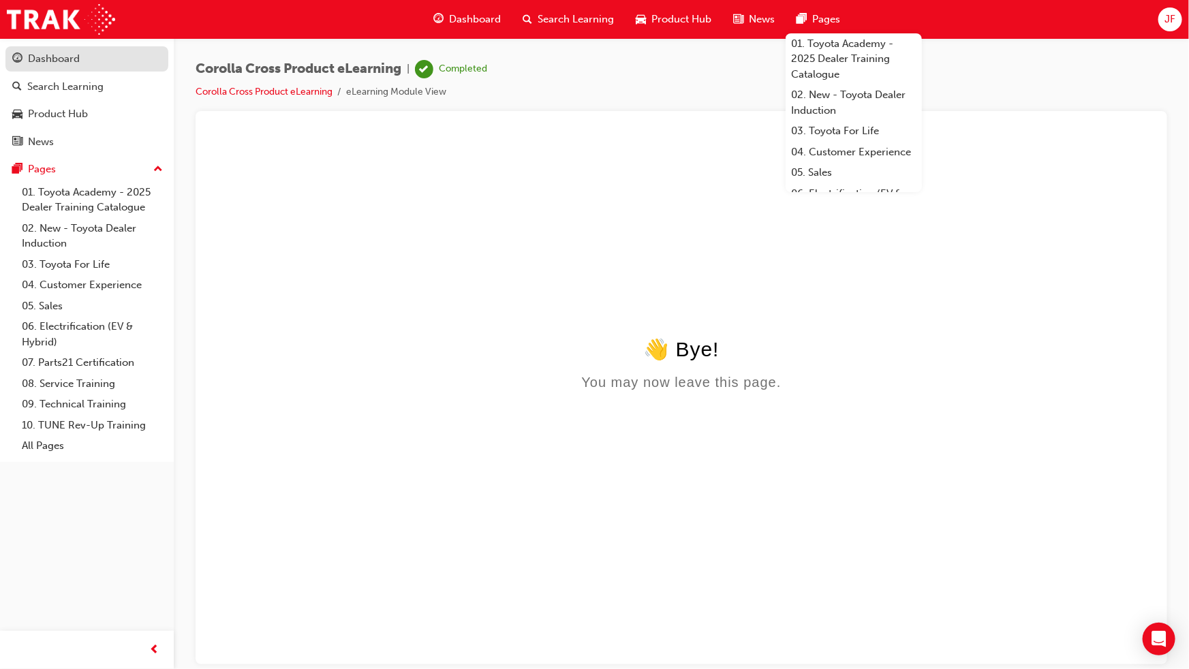
click at [100, 53] on div "Dashboard" at bounding box center [86, 58] width 149 height 17
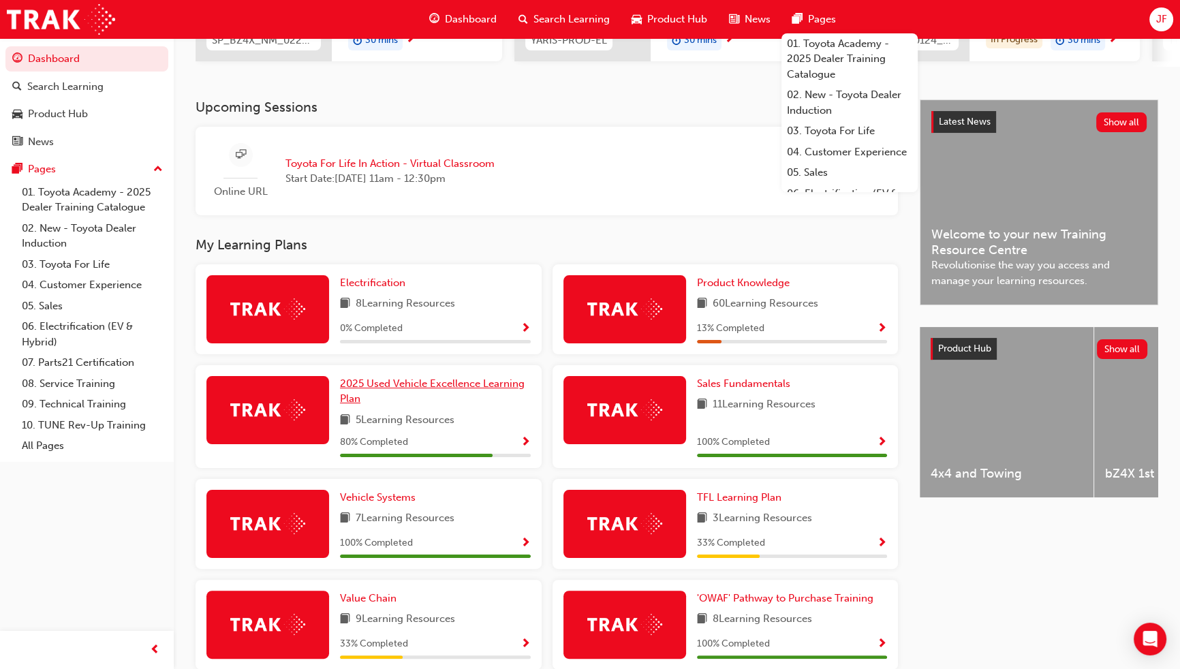
scroll to position [371, 0]
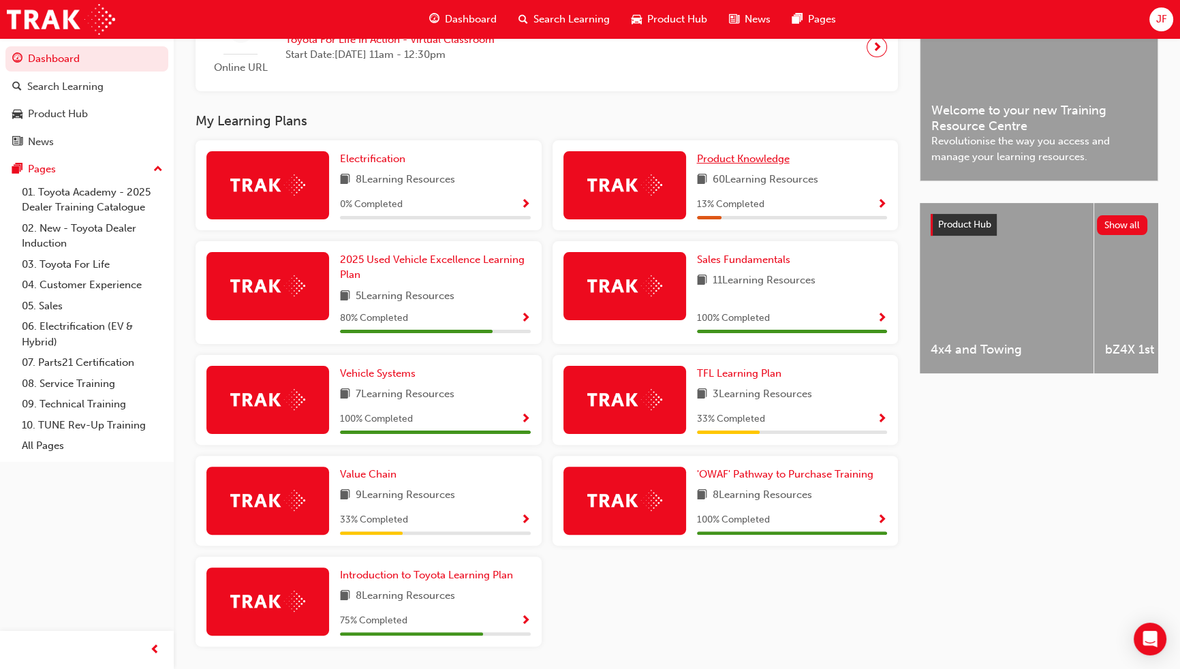
click at [747, 162] on span "Product Knowledge" at bounding box center [743, 159] width 93 height 12
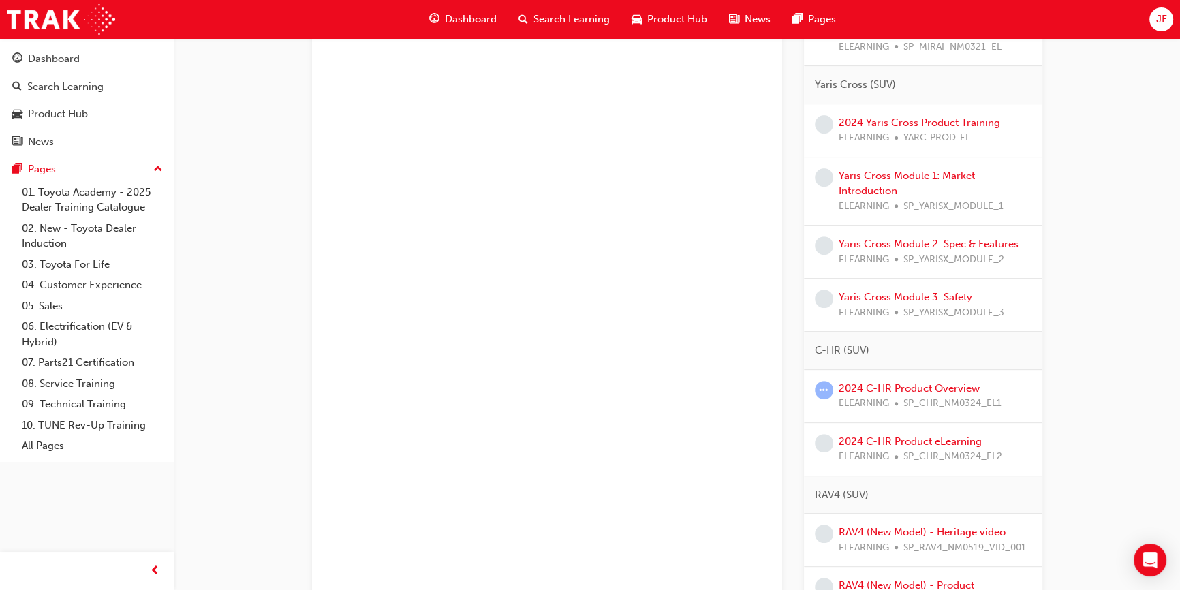
scroll to position [805, 0]
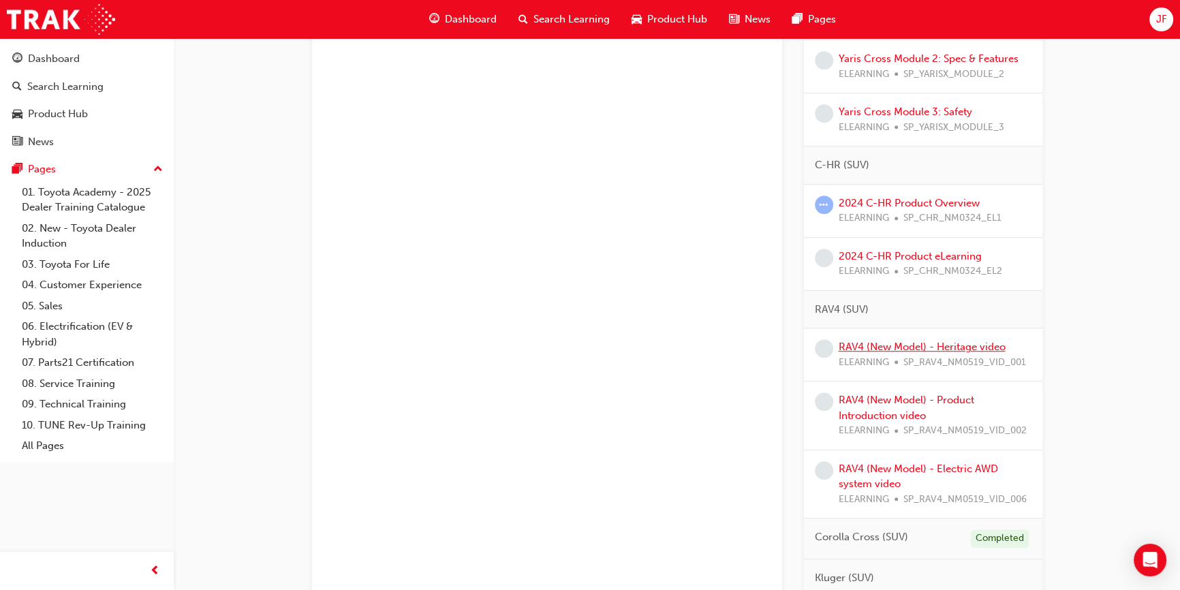
click at [913, 341] on link "RAV4 (New Model) - Heritage video" at bounding box center [922, 347] width 167 height 12
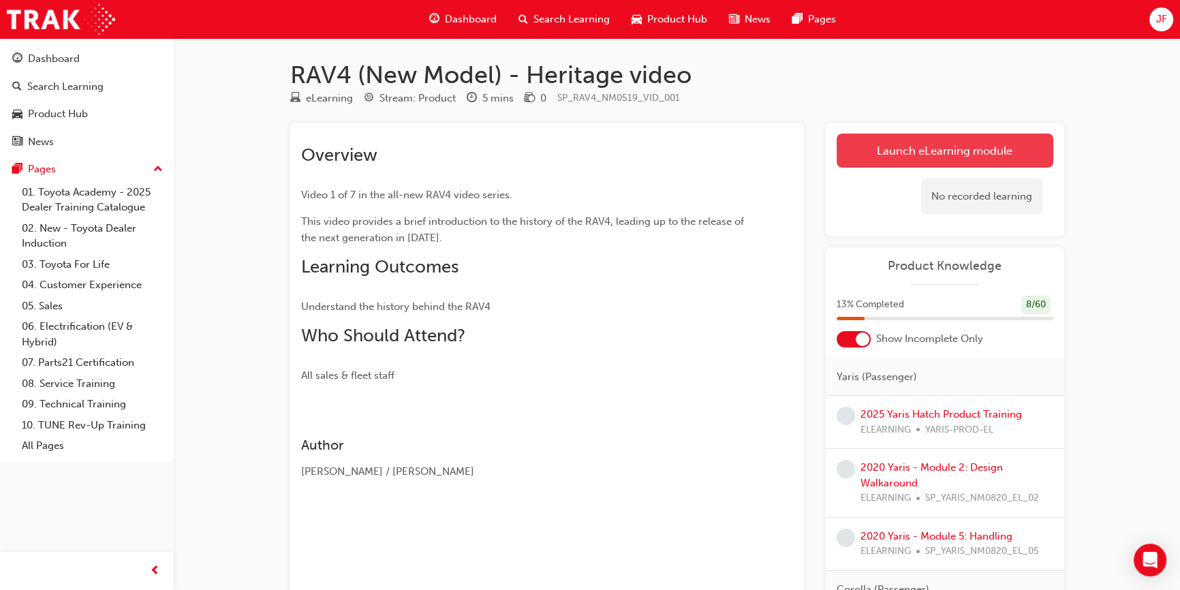
click at [960, 143] on link "Launch eLearning module" at bounding box center [945, 151] width 217 height 34
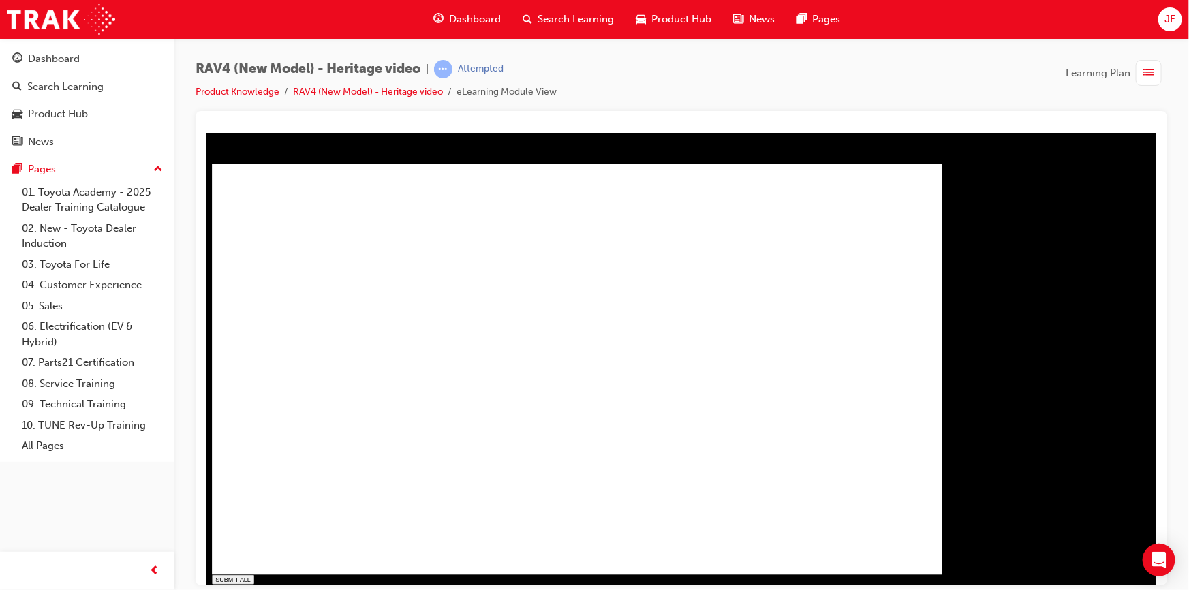
drag, startPoint x: 397, startPoint y: 572, endPoint x: 378, endPoint y: 570, distance: 18.5
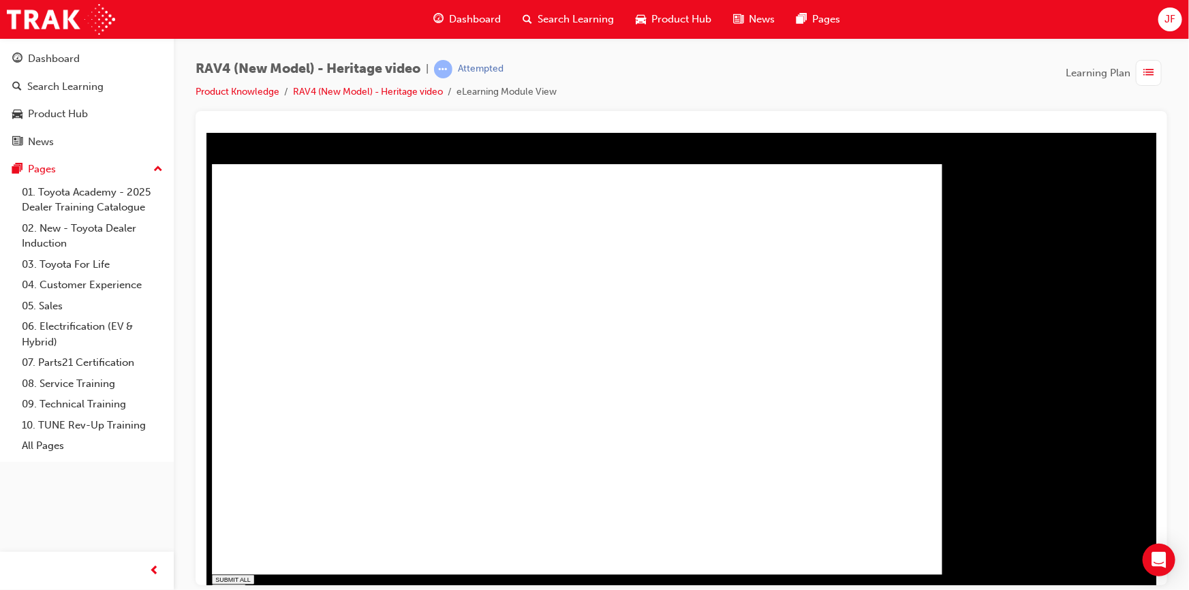
type input "0.111"
type input "1"
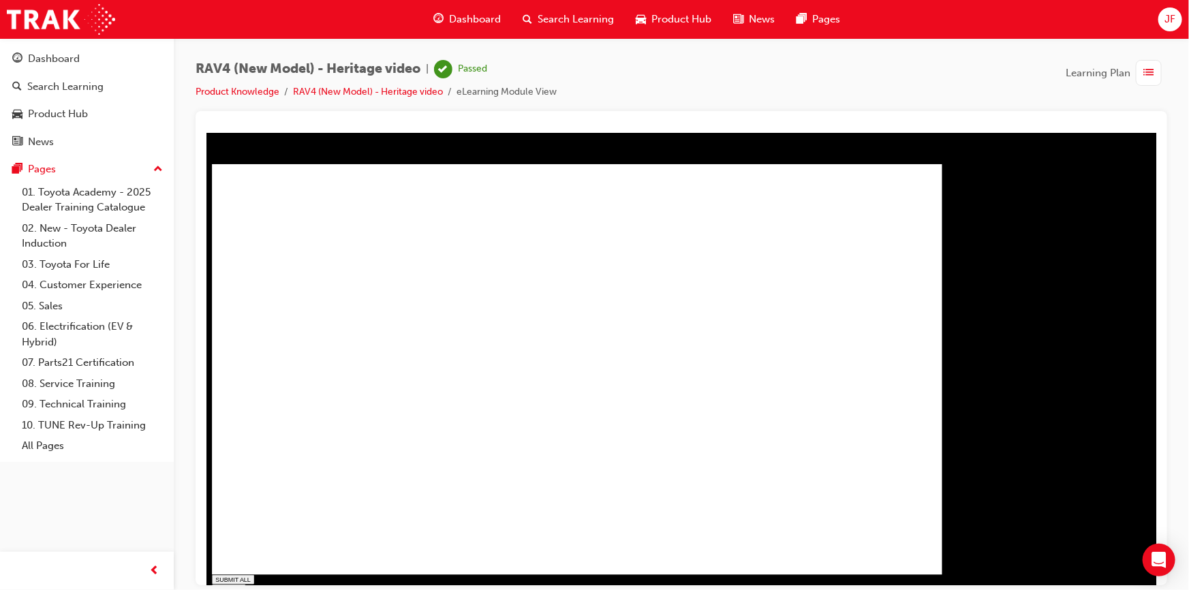
click at [106, 62] on div "Dashboard" at bounding box center [86, 58] width 149 height 17
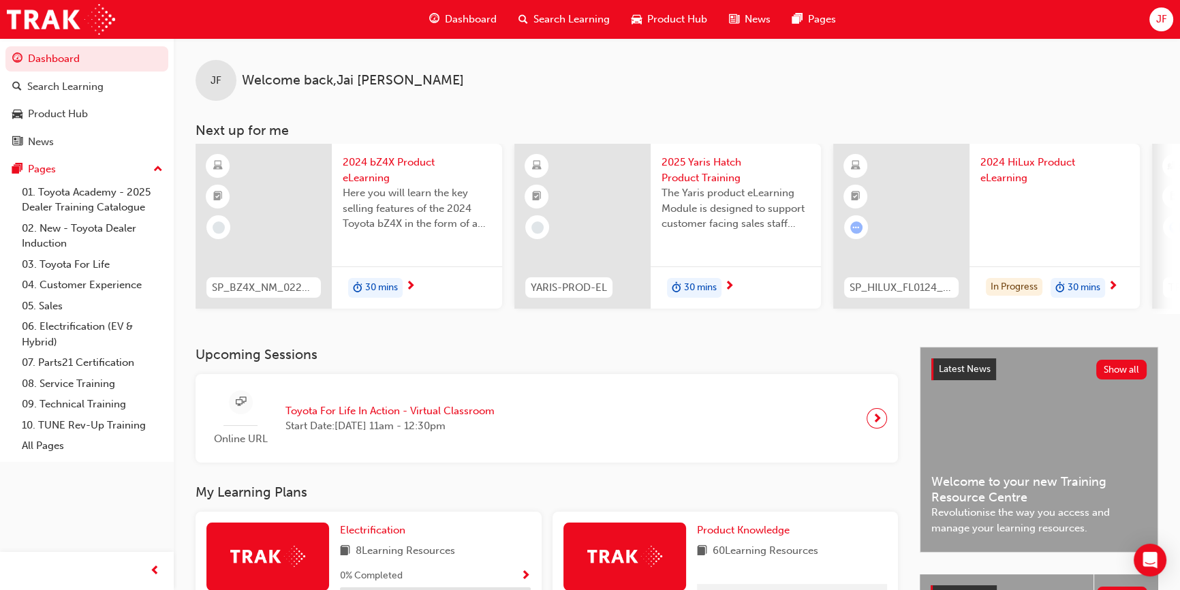
scroll to position [123, 0]
